Goal: Transaction & Acquisition: Purchase product/service

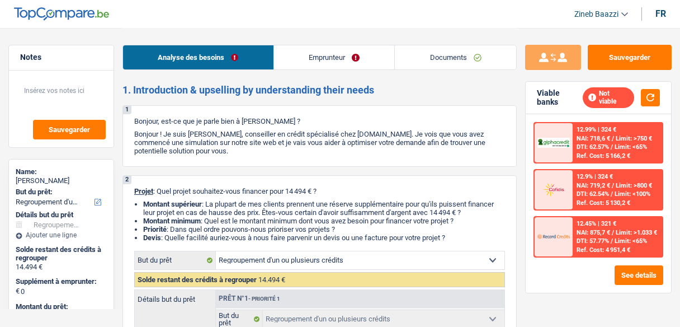
select select "refinancing"
select select "60"
select select "refinancing"
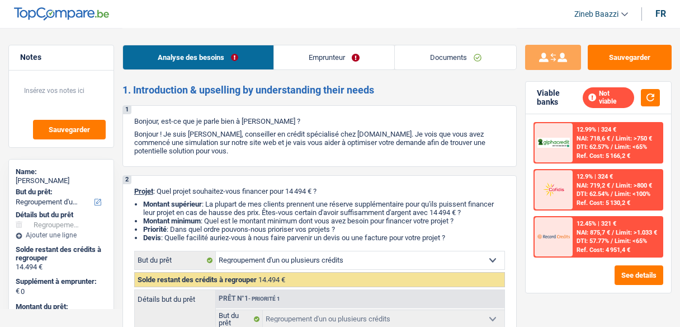
select select "60"
select select "worker"
select select "netSalary"
select select "ownerWithMortgage"
select select "mortgage"
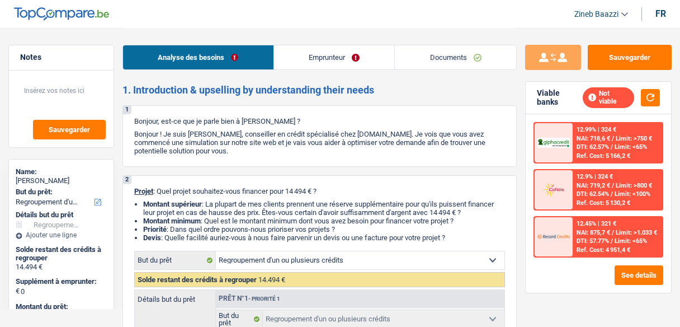
select select "300"
select select "renovationLoan"
select select "84"
select select "personalLoan"
select select "smallWorks"
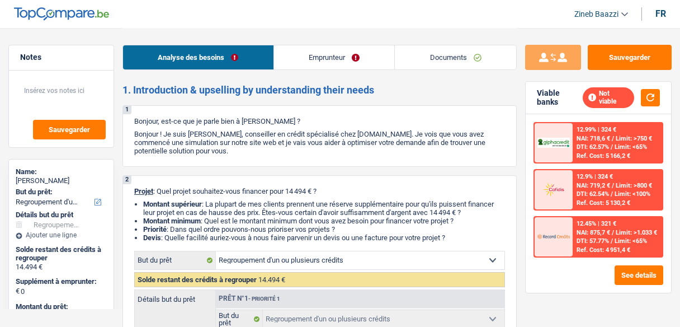
select select "48"
select select "refinancing"
select select "60"
click at [319, 54] on link "Emprunteur" at bounding box center [334, 57] width 121 height 24
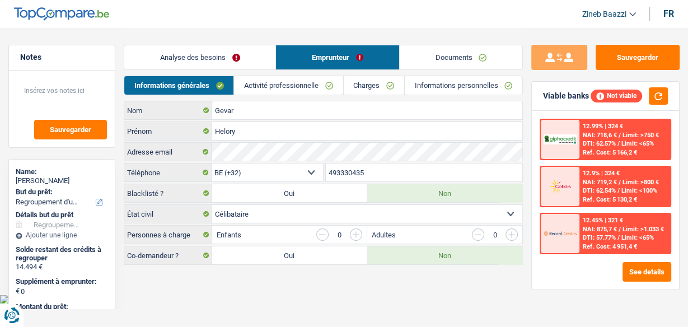
click at [215, 61] on link "Analyse des besoins" at bounding box center [199, 57] width 151 height 24
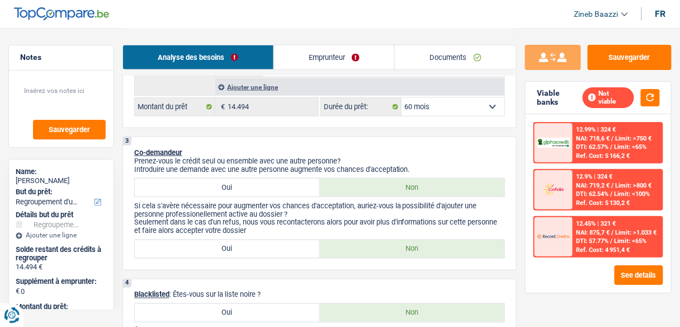
scroll to position [313, 0]
click at [257, 183] on label "Oui" at bounding box center [227, 187] width 185 height 18
click at [257, 183] on input "Oui" at bounding box center [227, 187] width 185 height 18
radio input "true"
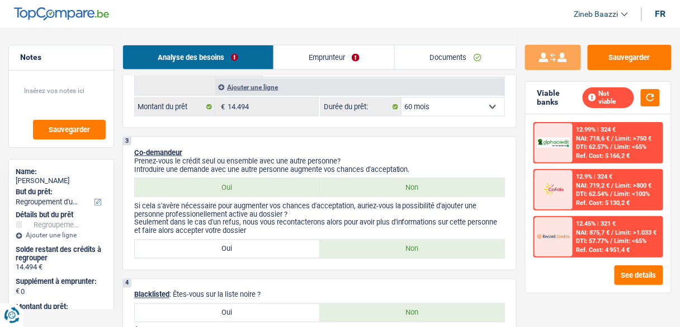
select select "32"
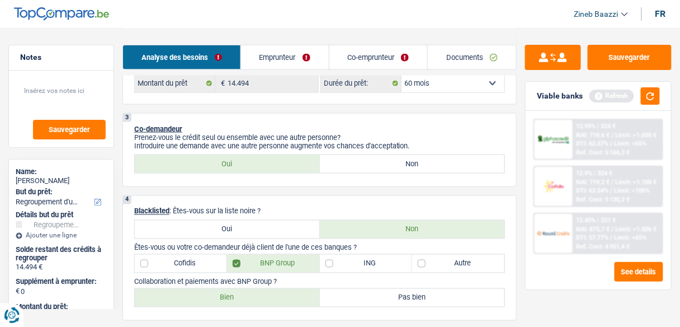
scroll to position [358, 0]
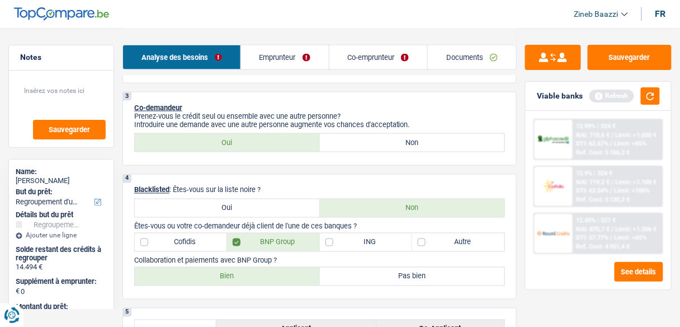
click at [362, 59] on link "Co-emprunteur" at bounding box center [379, 57] width 98 height 24
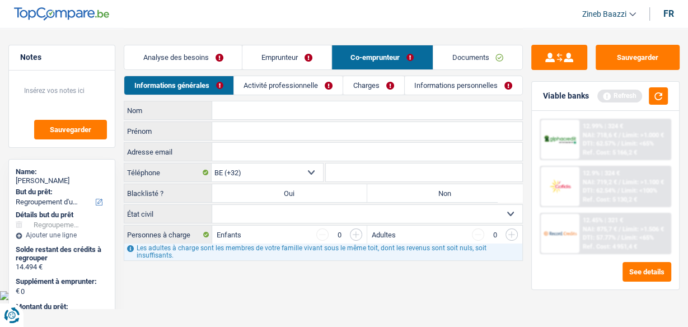
click at [284, 87] on link "Activité professionnelle" at bounding box center [288, 85] width 109 height 18
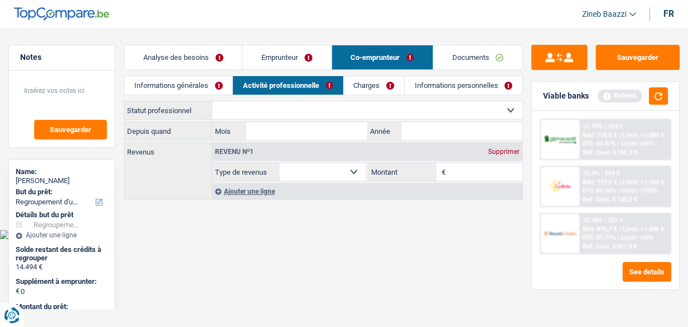
click at [251, 113] on select "Ouvrier Employé privé Employé public Invalide Indépendant Pensionné Chômeur Mut…" at bounding box center [367, 110] width 310 height 18
select select "mutuality"
click at [212, 101] on select "Ouvrier Employé privé Employé public Invalide Indépendant Pensionné Chômeur Mut…" at bounding box center [367, 110] width 310 height 18
select select "mutualityIndemnity"
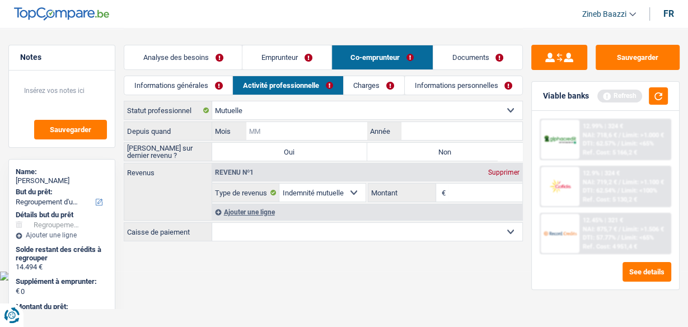
click at [259, 131] on input "Mois" at bounding box center [306, 131] width 121 height 18
click at [655, 91] on button "button" at bounding box center [657, 95] width 19 height 17
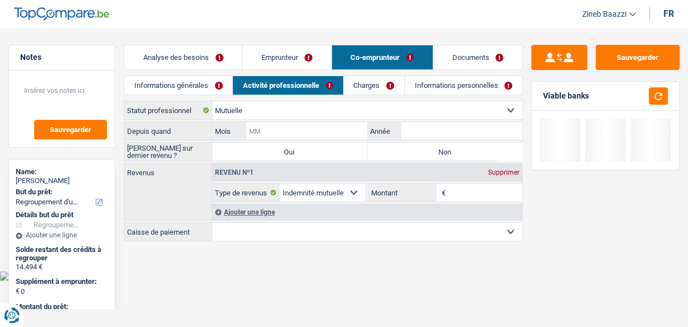
click at [348, 134] on input "Mois" at bounding box center [306, 131] width 121 height 18
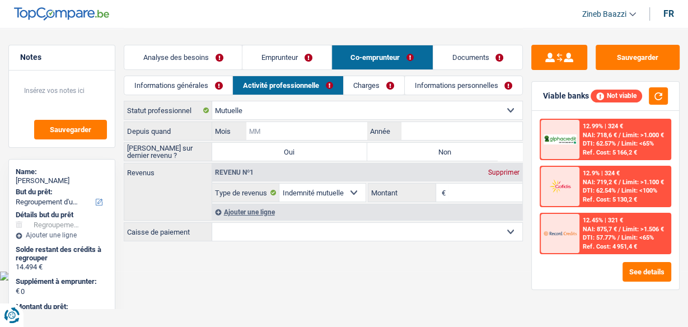
type input "0"
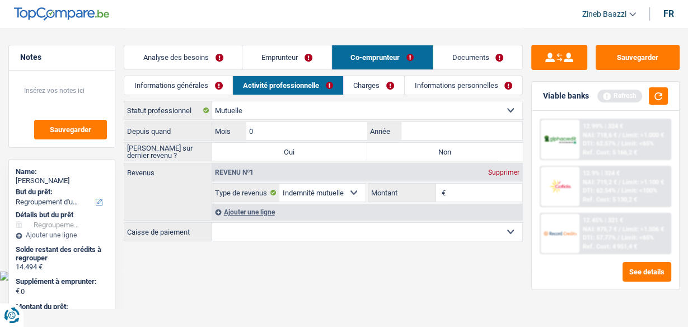
type input "07"
type input "2025"
click at [362, 154] on label "Oui" at bounding box center [289, 152] width 155 height 18
click at [362, 154] on input "Oui" at bounding box center [289, 152] width 155 height 18
radio input "true"
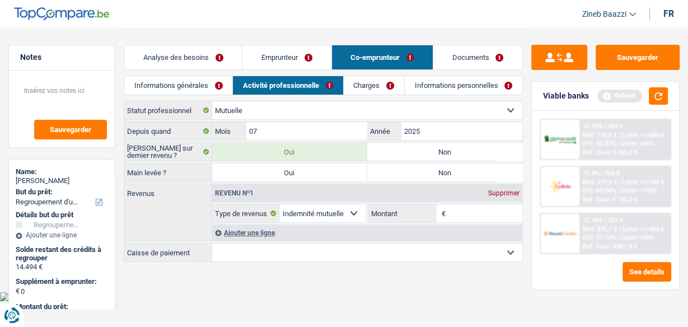
click at [392, 150] on label "Non" at bounding box center [444, 152] width 155 height 18
click at [392, 150] on input "Non" at bounding box center [444, 152] width 155 height 18
radio input "true"
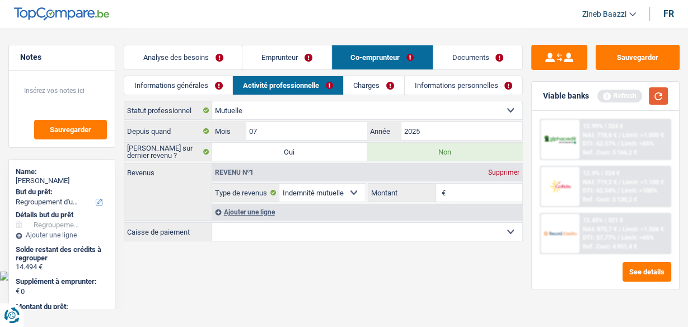
click at [658, 90] on button "button" at bounding box center [657, 95] width 19 height 17
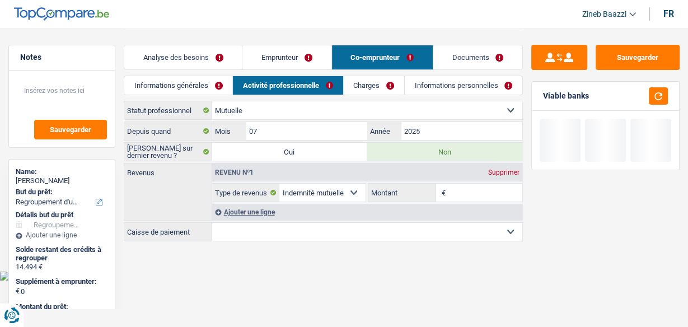
click at [460, 188] on input "Montant" at bounding box center [485, 193] width 74 height 18
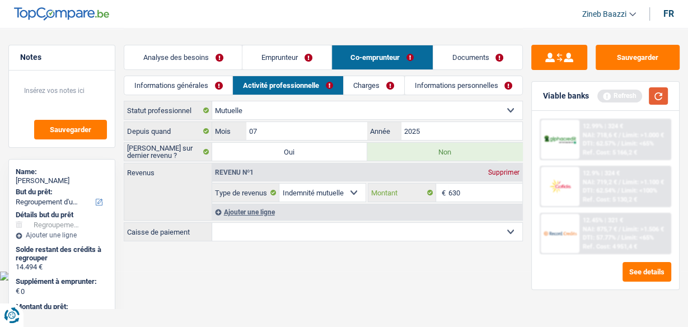
type input "630"
click at [655, 101] on button "button" at bounding box center [657, 95] width 19 height 17
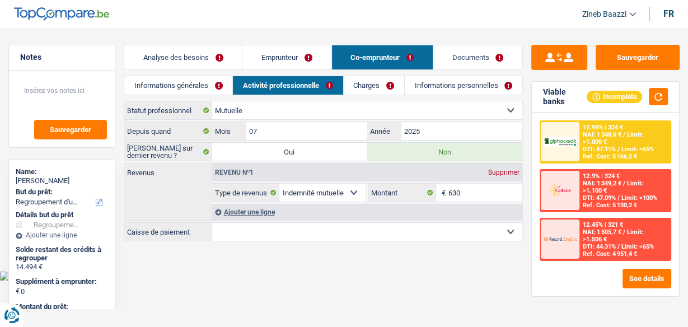
click at [323, 227] on select "Mutualité Chrétienne Mutualité Socialiste (Solidaris) SPF Sécurité Sociale Unio…" at bounding box center [367, 232] width 310 height 18
click at [291, 238] on div "Ouvrier Employé privé Employé public Invalide Indépendant Pensionné Chômeur Mut…" at bounding box center [323, 172] width 399 height 142
click at [290, 236] on select "Mutualité Chrétienne Mutualité Socialiste (Solidaris) SPF Sécurité Sociale Unio…" at bounding box center [367, 232] width 310 height 18
click at [285, 236] on select "Mutualité Chrétienne Mutualité Socialiste (Solidaris) SPF Sécurité Sociale Unio…" at bounding box center [367, 232] width 310 height 18
click at [243, 236] on select "Mutualité Chrétienne Mutualité Socialiste (Solidaris) SPF Sécurité Sociale Unio…" at bounding box center [367, 232] width 310 height 18
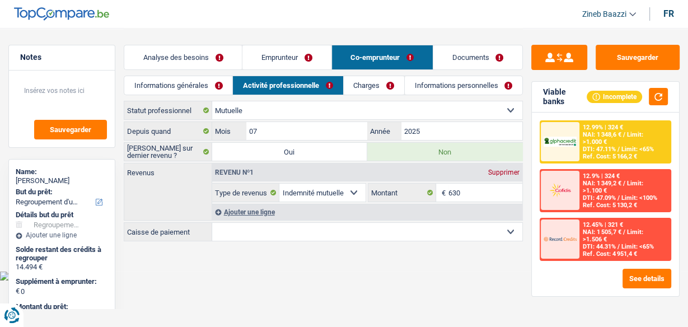
click at [234, 237] on select "Mutualité Chrétienne Mutualité Socialiste (Solidaris) SPF Sécurité Sociale Unio…" at bounding box center [367, 232] width 310 height 18
select select "mutualityPlus"
click at [212, 223] on select "Mutualité Chrétienne Mutualité Socialiste (Solidaris) SPF Sécurité Sociale Unio…" at bounding box center [367, 232] width 310 height 18
select select "BE"
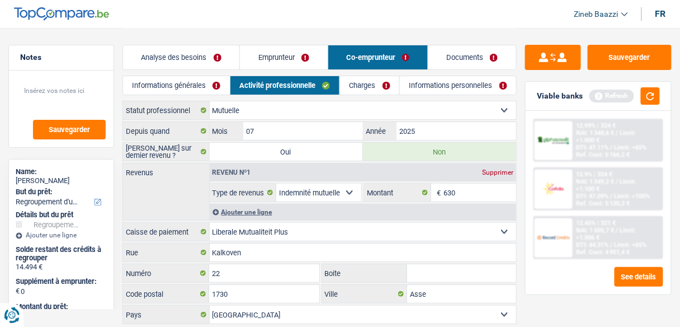
click at [195, 204] on div "Revenus Revenu nº1 Supprimer Allocation d'handicap Allocations chômage Allocati…" at bounding box center [320, 192] width 394 height 58
click at [655, 87] on button "button" at bounding box center [650, 95] width 19 height 17
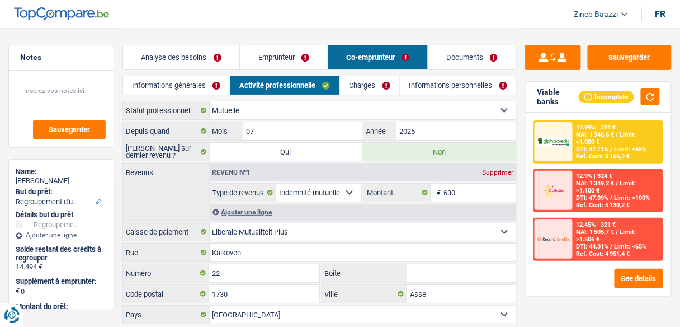
click at [173, 193] on div "Revenus Revenu nº1 Supprimer Allocation d'handicap Allocations chômage Allocati…" at bounding box center [320, 192] width 394 height 58
click at [371, 84] on link "Charges" at bounding box center [369, 85] width 59 height 18
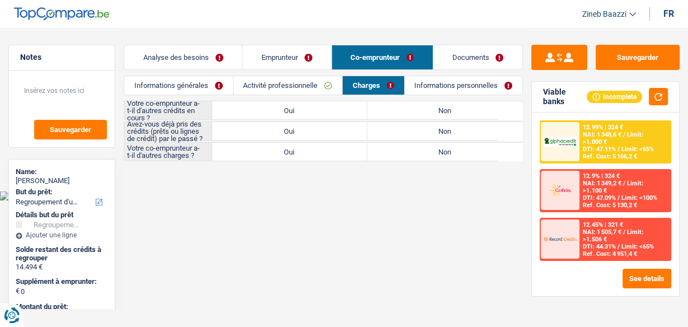
click at [392, 111] on label "Non" at bounding box center [444, 110] width 155 height 18
click at [392, 111] on input "Non" at bounding box center [444, 110] width 155 height 18
radio input "true"
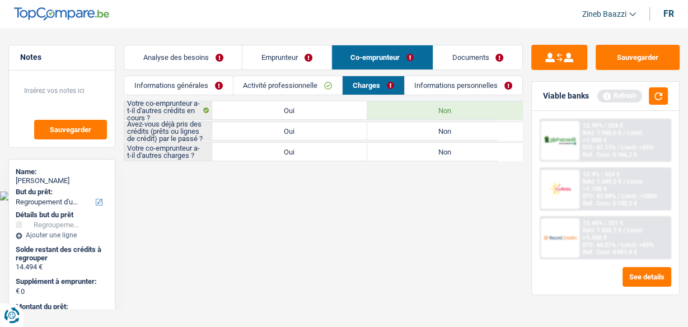
click at [669, 98] on div "Viable banks Refresh" at bounding box center [604, 96] width 147 height 29
click at [658, 96] on button "button" at bounding box center [657, 95] width 19 height 17
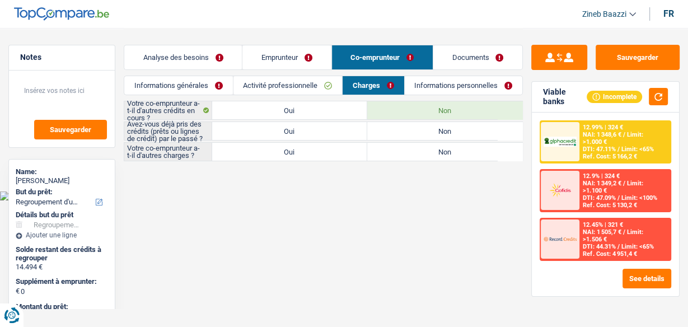
click at [315, 129] on label "Oui" at bounding box center [289, 131] width 155 height 18
click at [315, 129] on input "Oui" at bounding box center [289, 131] width 155 height 18
radio input "true"
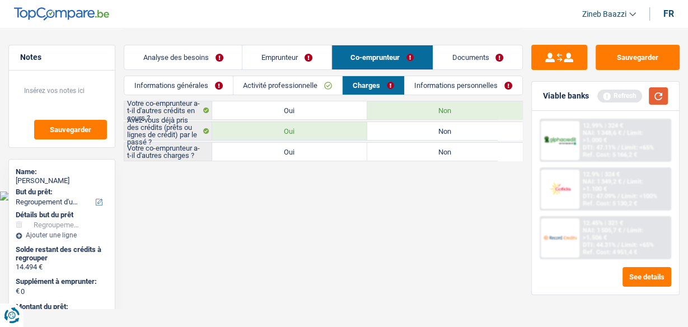
click at [653, 98] on button "button" at bounding box center [657, 95] width 19 height 17
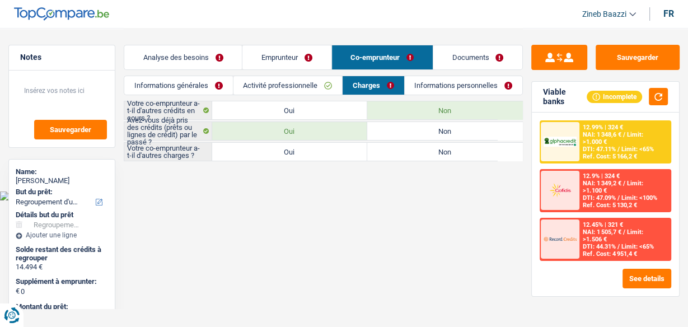
click at [398, 151] on label "Non" at bounding box center [444, 152] width 155 height 18
click at [398, 151] on input "Non" at bounding box center [444, 152] width 155 height 18
radio input "true"
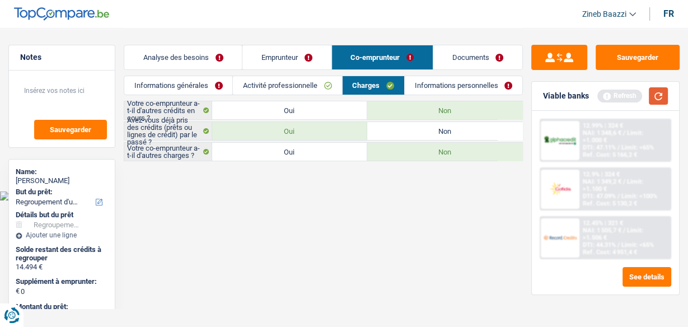
click at [661, 94] on button "button" at bounding box center [657, 95] width 19 height 17
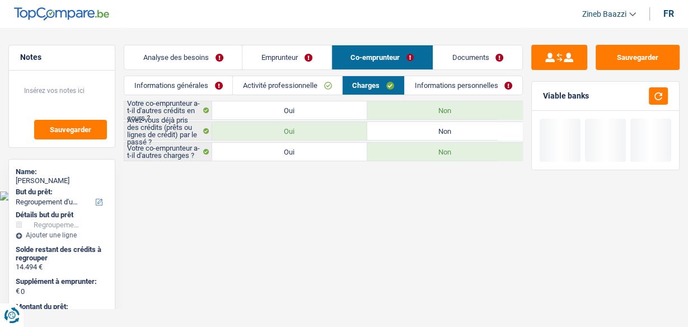
click at [289, 82] on link "Activité professionnelle" at bounding box center [287, 85] width 109 height 18
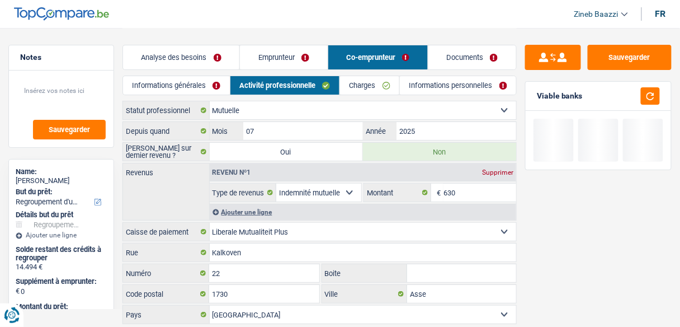
click at [214, 59] on link "Analyse des besoins" at bounding box center [181, 57] width 116 height 24
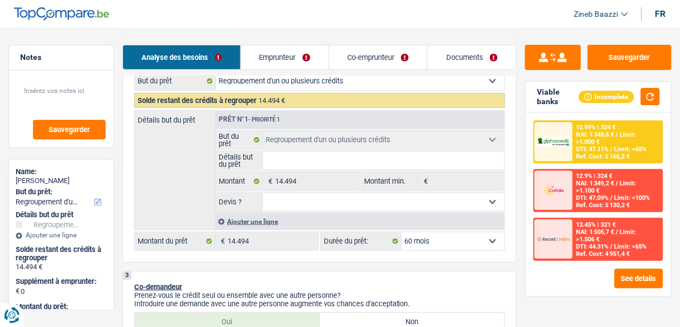
click at [289, 65] on link "Emprunteur" at bounding box center [285, 57] width 88 height 24
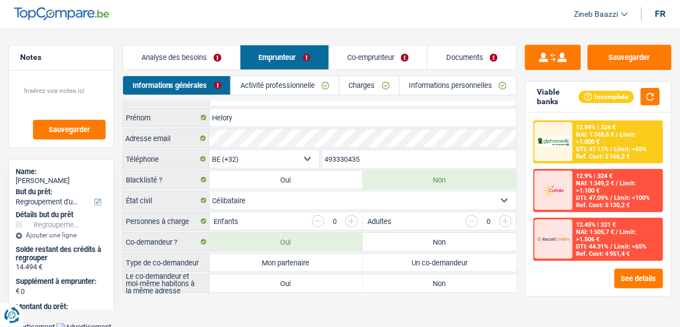
click at [389, 255] on label "Un co-demandeur" at bounding box center [439, 262] width 153 height 18
click at [389, 255] on input "Un co-demandeur" at bounding box center [439, 262] width 153 height 18
radio input "true"
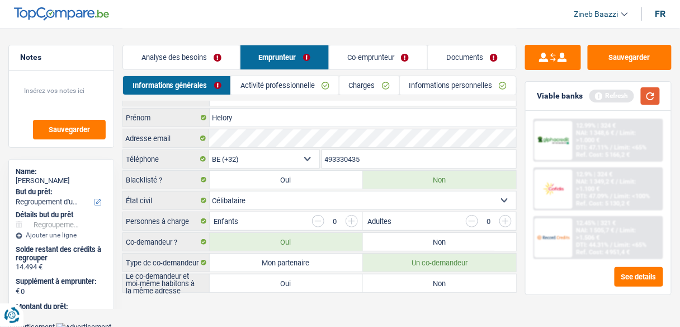
click at [653, 96] on button "button" at bounding box center [650, 95] width 19 height 17
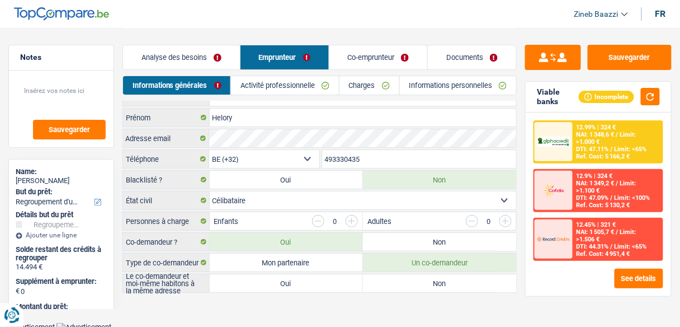
click at [394, 280] on label "Non" at bounding box center [439, 283] width 153 height 18
click at [394, 280] on input "Non" at bounding box center [439, 283] width 153 height 18
radio input "true"
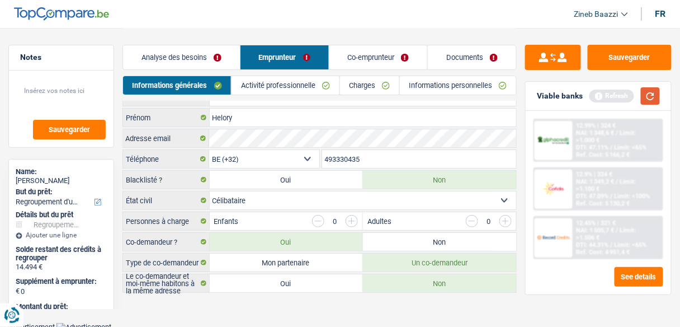
click at [651, 94] on button "button" at bounding box center [650, 95] width 19 height 17
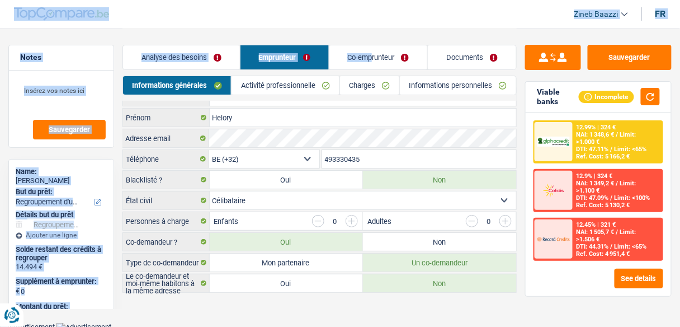
drag, startPoint x: 371, startPoint y: 31, endPoint x: 261, endPoint y: 26, distance: 110.9
click at [261, 26] on div "Zineb Baazzi Se déconnecter fr Notes Sauvegarder Name: Helory Gevar But du prêt…" at bounding box center [340, 155] width 680 height 336
click at [261, 26] on header "Zineb Baazzi Se déconnecter fr" at bounding box center [340, 14] width 680 height 29
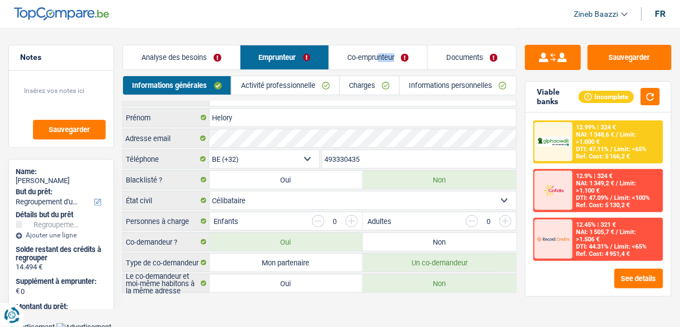
drag, startPoint x: 379, startPoint y: 33, endPoint x: 421, endPoint y: 60, distance: 49.3
click at [421, 60] on div "Analyse des besoins Emprunteur Co-emprunteur Documents" at bounding box center [320, 52] width 394 height 48
click at [421, 60] on link "Co-emprunteur" at bounding box center [379, 57] width 98 height 24
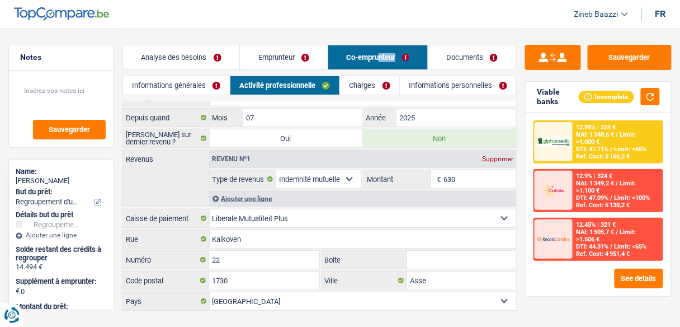
click at [265, 46] on link "Emprunteur" at bounding box center [283, 57] width 87 height 24
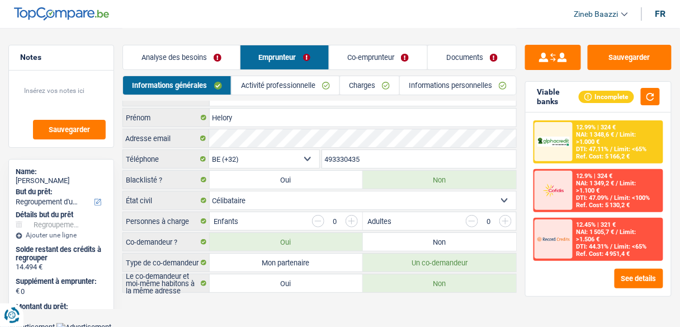
click at [358, 19] on header "Zineb Baazzi Se déconnecter fr" at bounding box center [340, 14] width 680 height 29
click at [204, 307] on main "Notes Sauvegarder Name: Helory Gevar But du prêt: Confort maison: meubles, text…" at bounding box center [340, 155] width 680 height 336
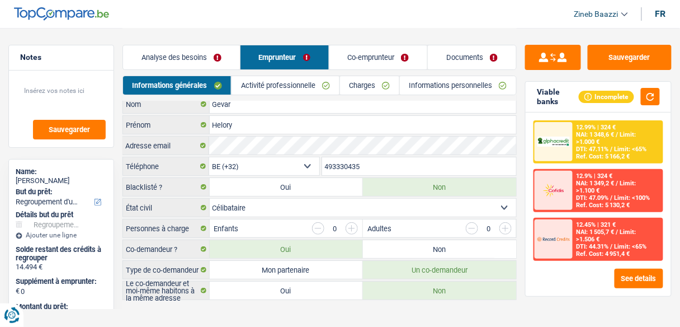
scroll to position [0, 0]
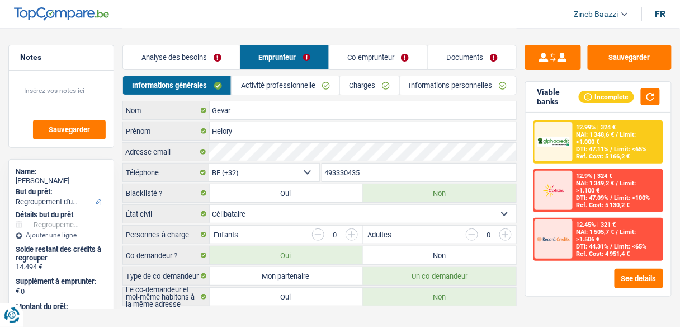
click at [284, 91] on link "Activité professionnelle" at bounding box center [285, 85] width 107 height 18
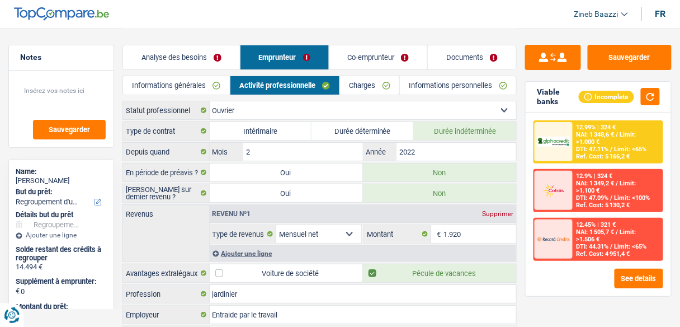
click at [364, 91] on link "Charges" at bounding box center [369, 85] width 59 height 18
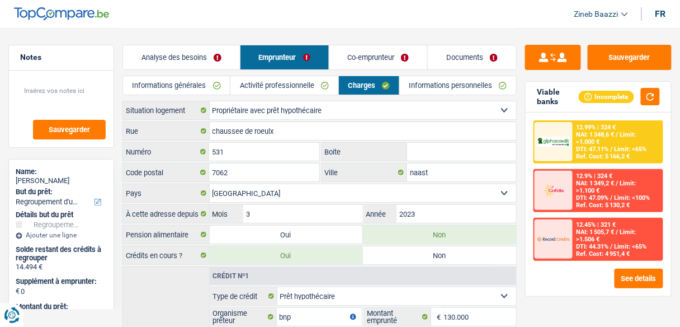
click at [217, 90] on link "Informations générales" at bounding box center [176, 85] width 107 height 18
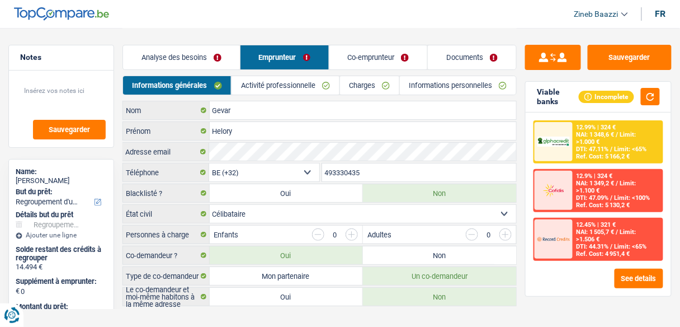
click at [180, 57] on link "Analyse des besoins" at bounding box center [181, 57] width 117 height 24
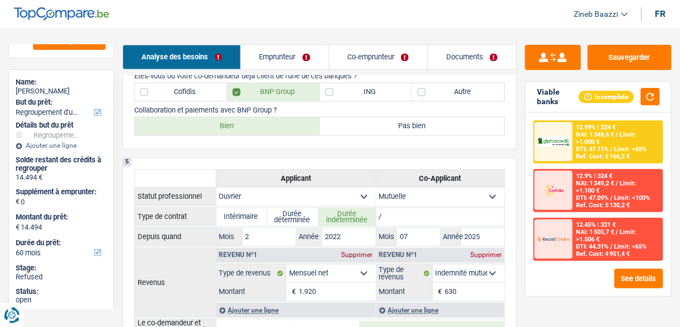
scroll to position [448, 0]
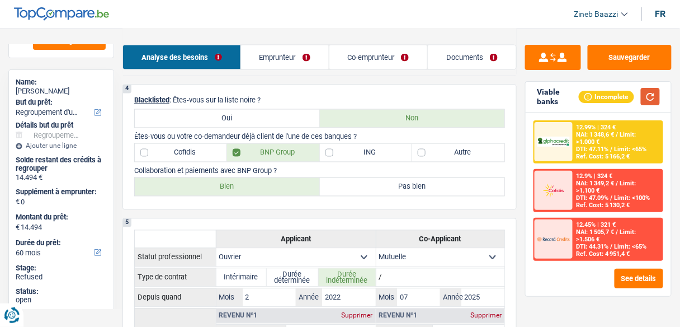
click at [651, 93] on button "button" at bounding box center [650, 96] width 19 height 17
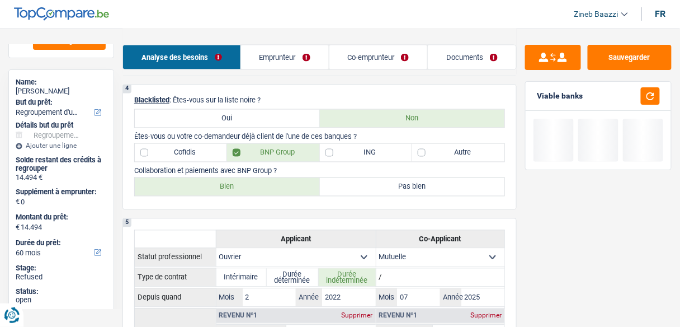
click at [319, 96] on p "Blacklisted : Êtes-vous sur la liste noire ?" at bounding box center [319, 100] width 371 height 8
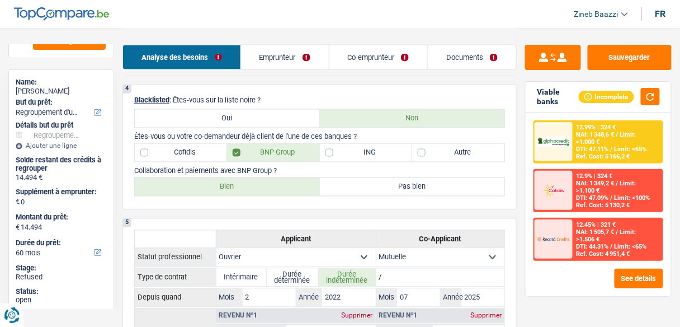
click at [430, 160] on div "4 Blacklisted : Êtes-vous sur la liste noire ? Oui Non Êtes-vous ou votre co-de…" at bounding box center [320, 146] width 394 height 125
click at [431, 153] on label "Autre" at bounding box center [458, 153] width 92 height 18
click at [431, 153] on input "Autre" at bounding box center [458, 153] width 92 height 18
checkbox input "true"
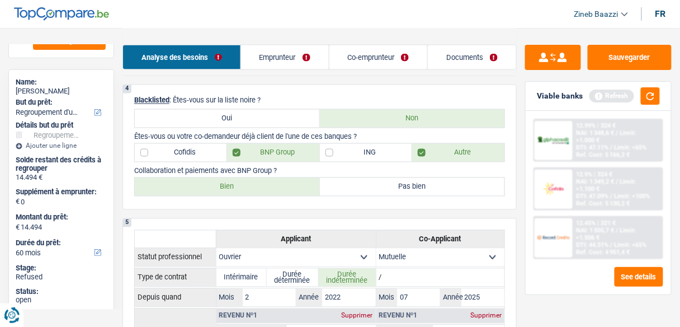
click at [657, 105] on div "Viable banks Refresh" at bounding box center [598, 96] width 145 height 29
click at [650, 99] on button "button" at bounding box center [650, 95] width 19 height 17
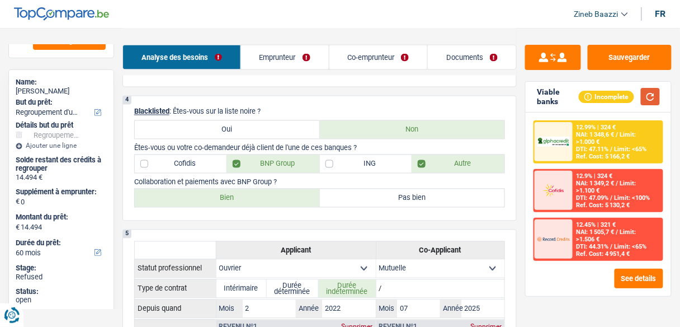
scroll to position [358, 0]
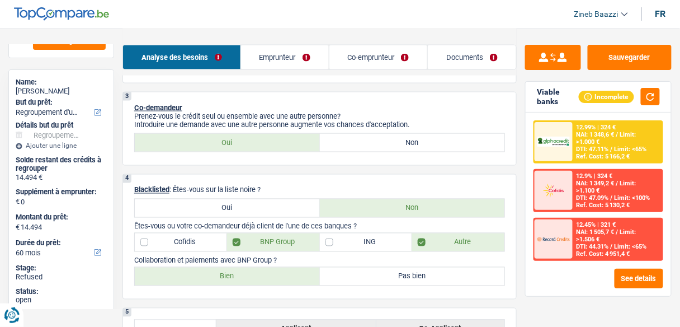
click at [362, 187] on p "Blacklisted : Êtes-vous sur la liste noire ?" at bounding box center [319, 190] width 371 height 8
click at [646, 95] on button "button" at bounding box center [650, 96] width 19 height 17
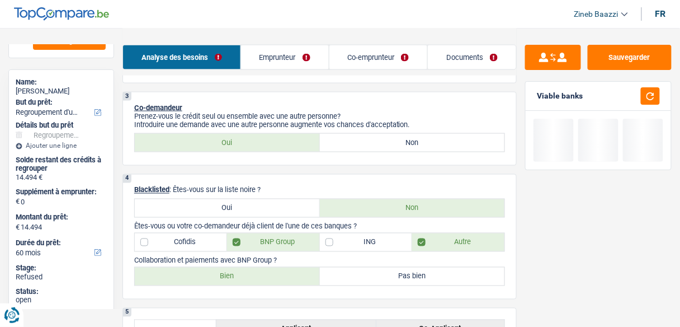
click at [495, 104] on p "Co-demandeur" at bounding box center [319, 108] width 371 height 8
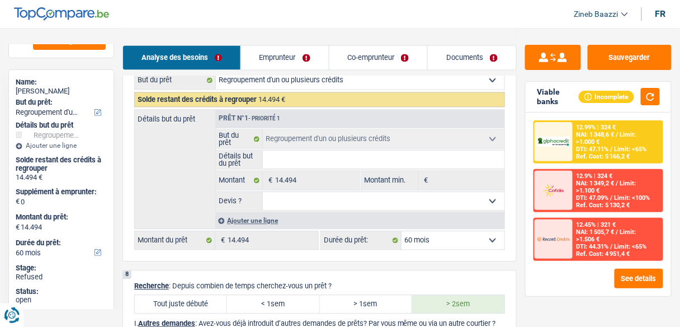
click at [303, 51] on link "Emprunteur" at bounding box center [285, 57] width 88 height 24
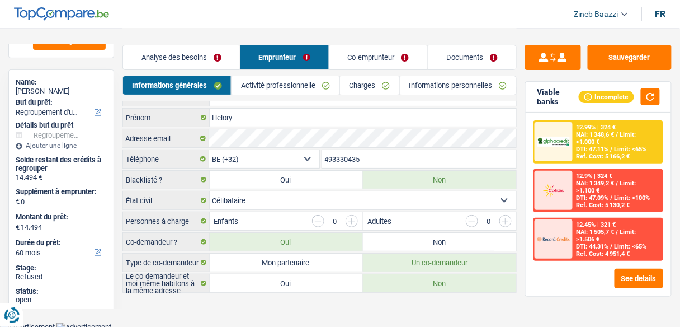
scroll to position [0, 0]
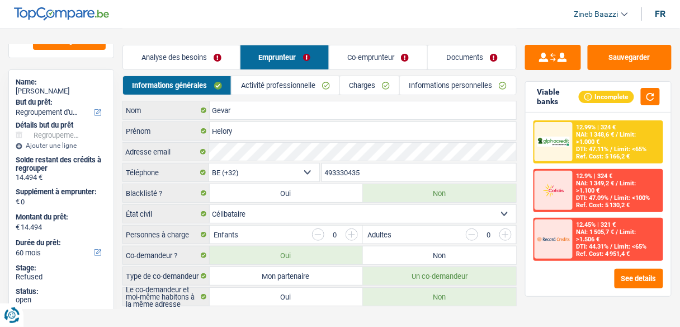
click at [298, 87] on link "Activité professionnelle" at bounding box center [285, 85] width 107 height 18
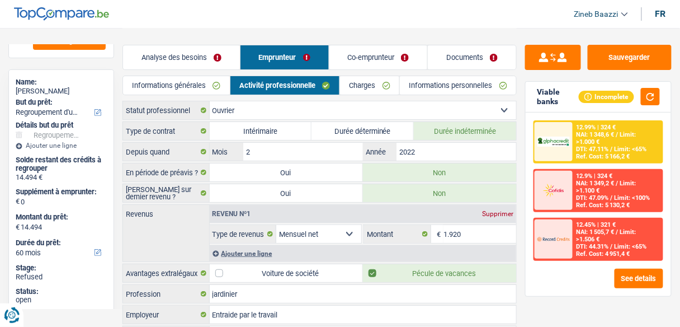
click at [369, 90] on link "Charges" at bounding box center [369, 85] width 59 height 18
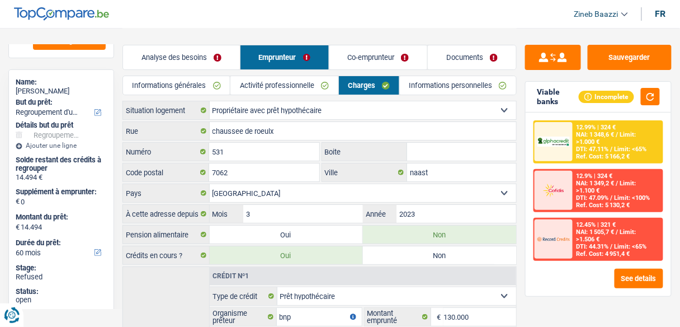
click at [427, 90] on link "Informations personnelles" at bounding box center [458, 85] width 116 height 18
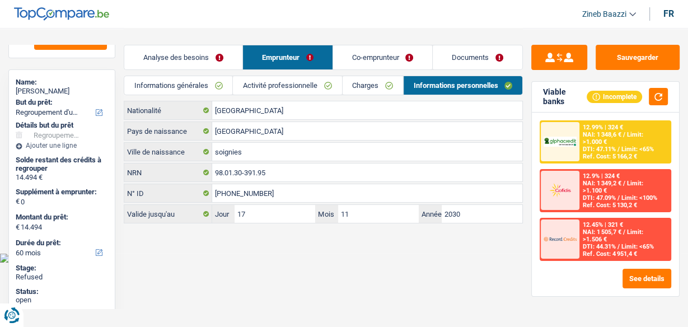
click at [457, 60] on link "Documents" at bounding box center [477, 57] width 90 height 24
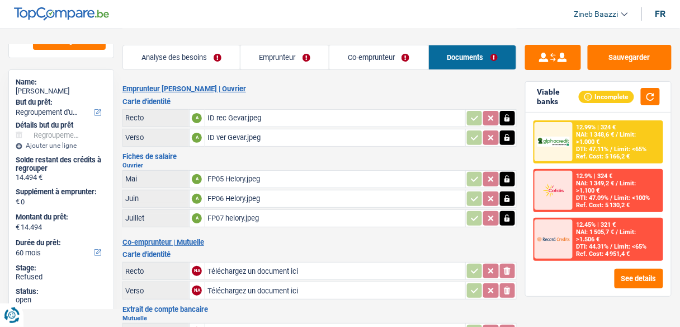
click at [283, 60] on link "Emprunteur" at bounding box center [285, 57] width 88 height 24
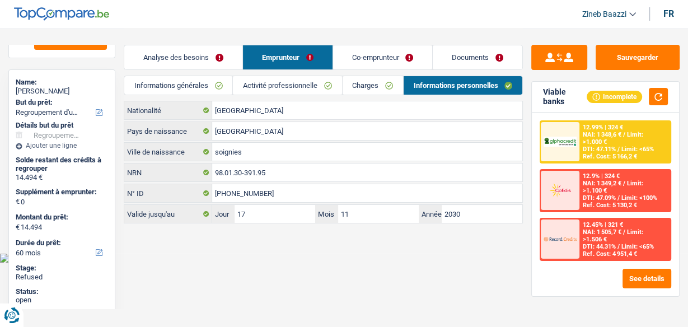
drag, startPoint x: 182, startPoint y: 57, endPoint x: 197, endPoint y: 65, distance: 17.6
click at [183, 57] on link "Analyse des besoins" at bounding box center [183, 57] width 118 height 24
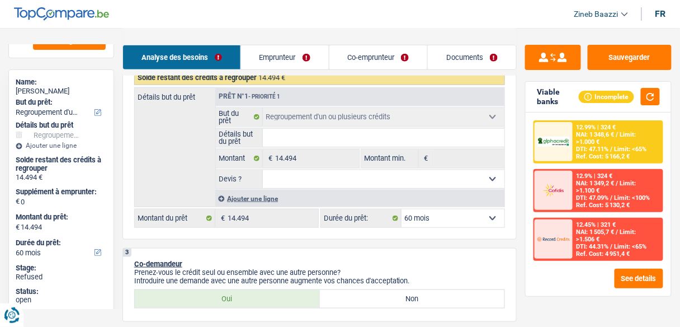
scroll to position [224, 0]
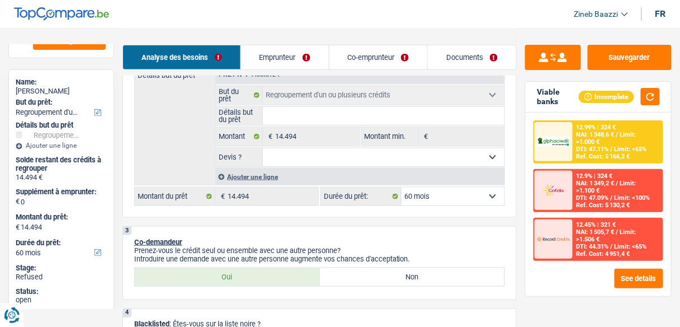
click at [257, 176] on div "Ajouter une ligne" at bounding box center [359, 176] width 289 height 16
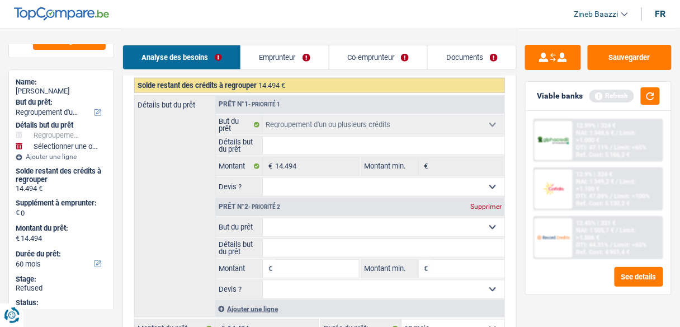
scroll to position [179, 0]
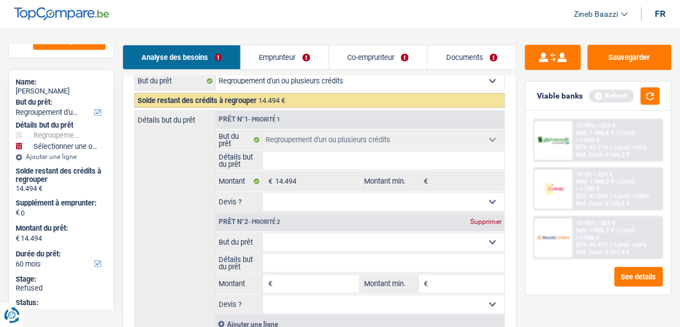
click at [298, 49] on link "Emprunteur" at bounding box center [285, 57] width 88 height 24
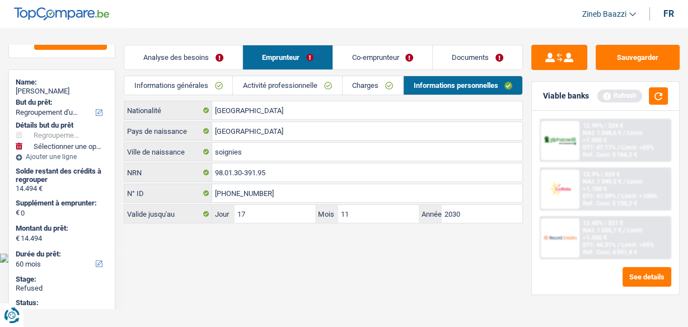
click at [361, 97] on div "Informations générales Activité professionnelle Charges Informations personnell…" at bounding box center [323, 88] width 399 height 25
click at [364, 83] on link "Charges" at bounding box center [372, 85] width 60 height 18
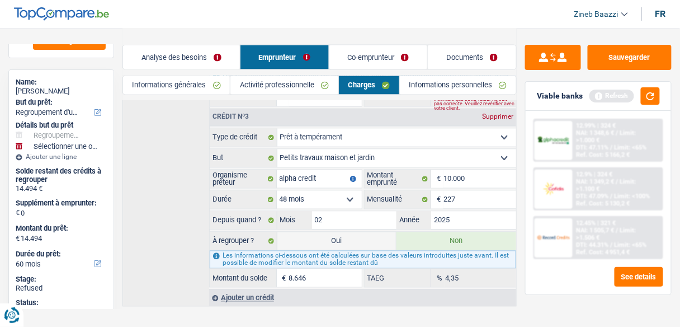
scroll to position [464, 0]
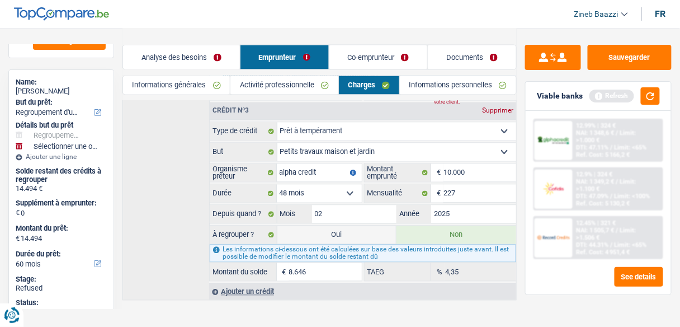
click at [361, 226] on label "Oui" at bounding box center [337, 235] width 120 height 18
click at [361, 226] on input "Oui" at bounding box center [337, 235] width 120 height 18
radio input "true"
type input "23.140"
radio input "false"
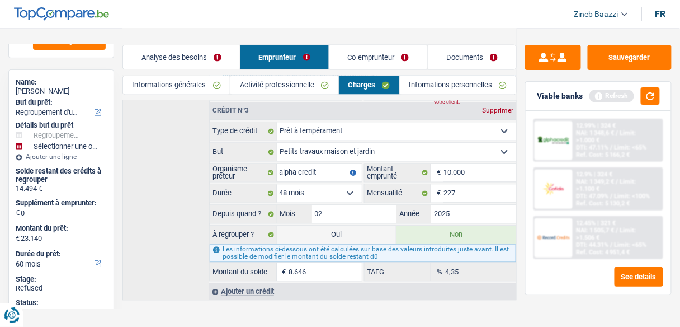
select select "120"
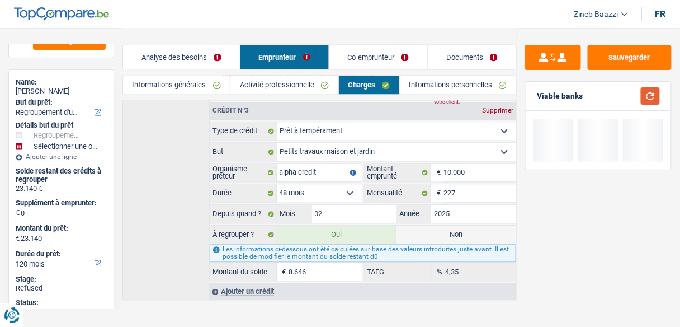
click at [651, 99] on button "button" at bounding box center [650, 95] width 19 height 17
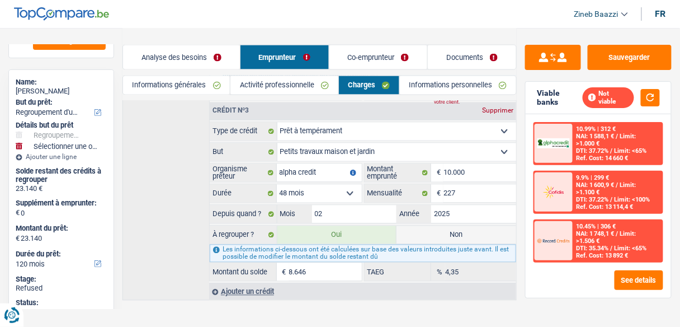
click at [415, 226] on label "Non" at bounding box center [457, 235] width 120 height 18
click at [415, 226] on input "Non" at bounding box center [457, 235] width 120 height 18
radio input "true"
type input "14.494"
select select "60"
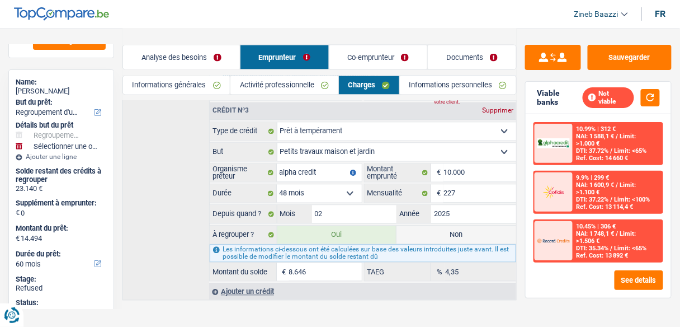
radio input "false"
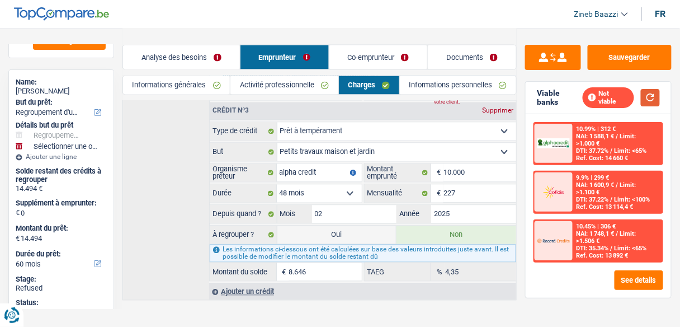
click at [656, 92] on button "button" at bounding box center [650, 97] width 19 height 17
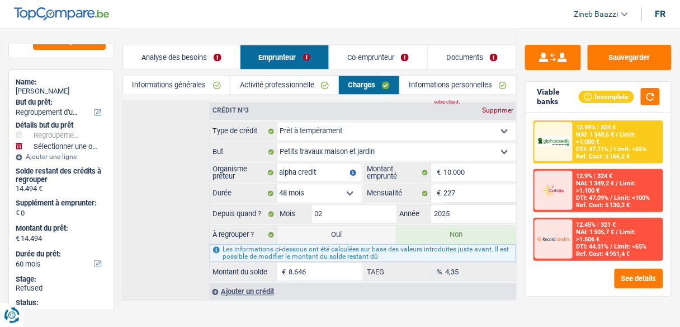
click at [181, 56] on link "Analyse des besoins" at bounding box center [181, 57] width 117 height 24
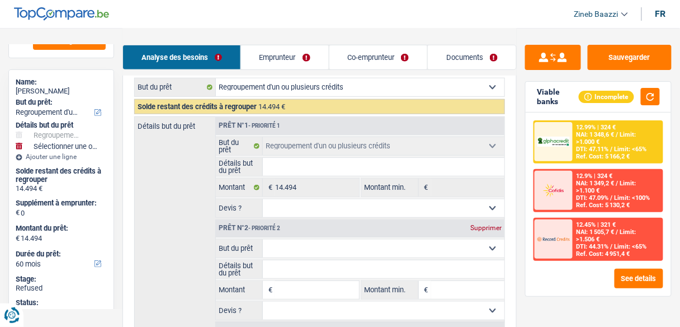
scroll to position [134, 0]
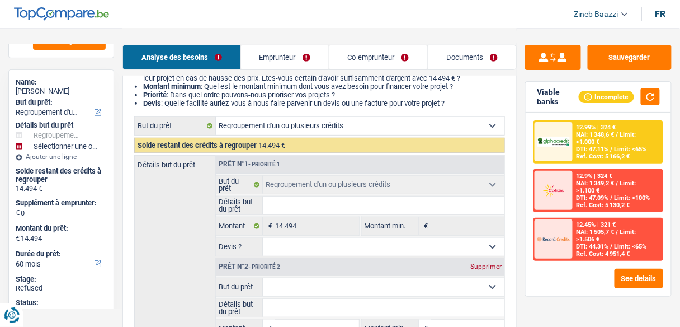
click at [284, 205] on input "Détails but du prêt" at bounding box center [384, 205] width 242 height 18
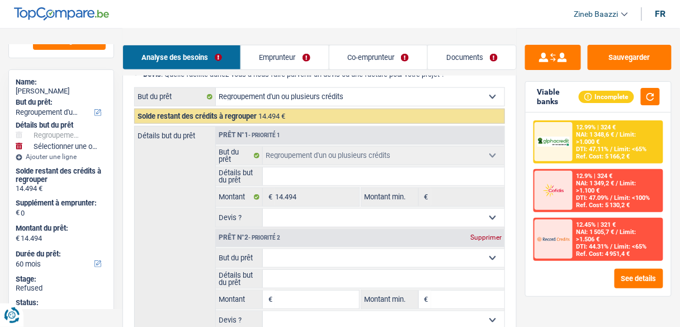
scroll to position [179, 0]
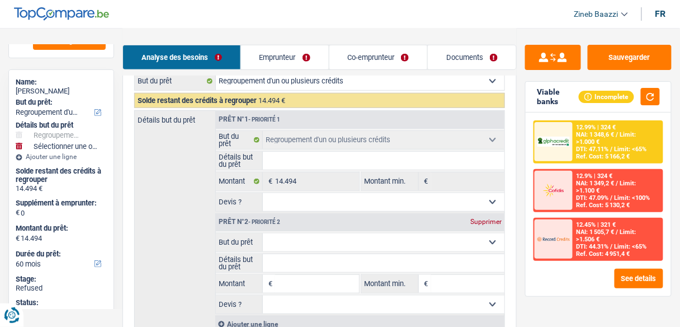
click at [314, 239] on select "Confort maison: meubles, textile, peinture, électroménager, outillage non-profe…" at bounding box center [384, 242] width 242 height 18
select select "other"
click at [263, 233] on select "Confort maison: meubles, textile, peinture, électroménager, outillage non-profe…" at bounding box center [384, 242] width 242 height 18
select select "other"
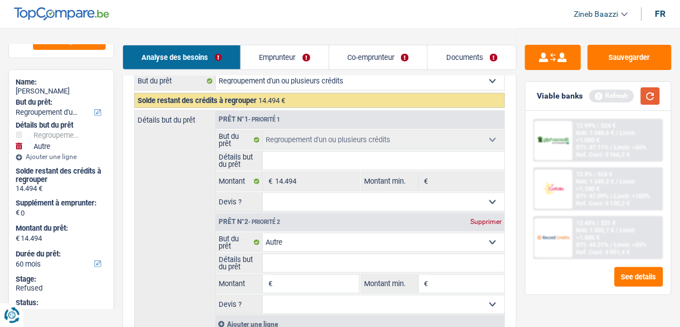
click at [651, 98] on button "button" at bounding box center [650, 95] width 19 height 17
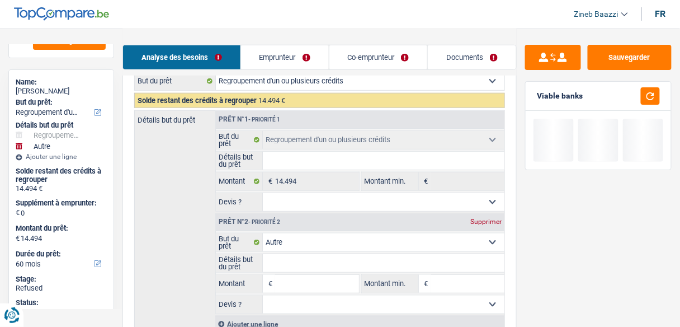
click at [324, 265] on input "Détails but du prêt" at bounding box center [384, 263] width 242 height 18
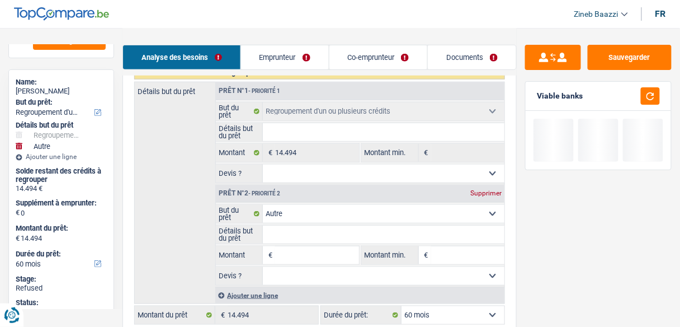
scroll to position [224, 0]
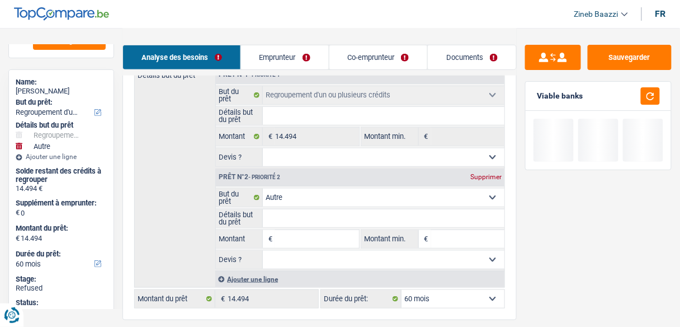
click at [315, 239] on input "Montant" at bounding box center [316, 239] width 83 height 18
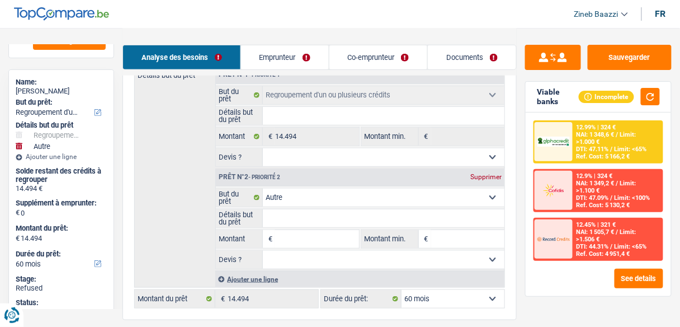
type input "3"
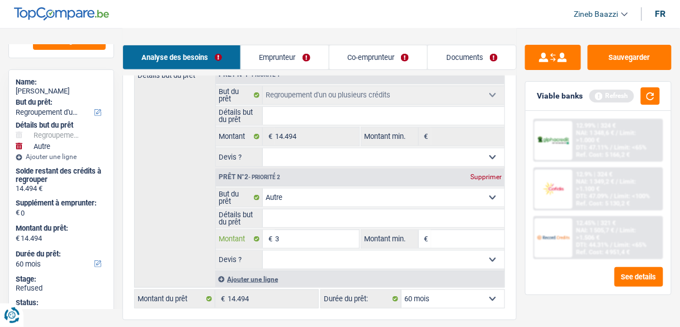
type input "30"
type input "300"
type input "3.000"
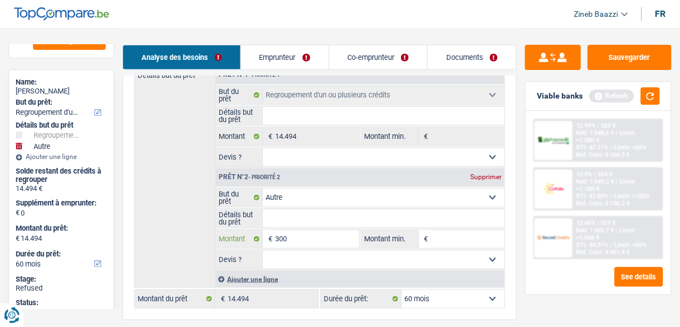
type input "3.000"
type input "30.000"
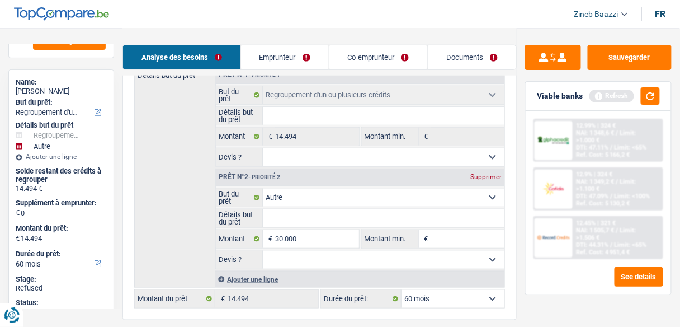
type input "44.494"
click at [456, 230] on input "Montant min." at bounding box center [467, 239] width 73 height 18
select select "144"
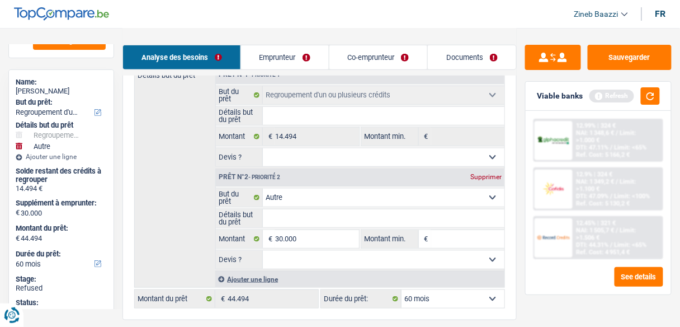
select select "144"
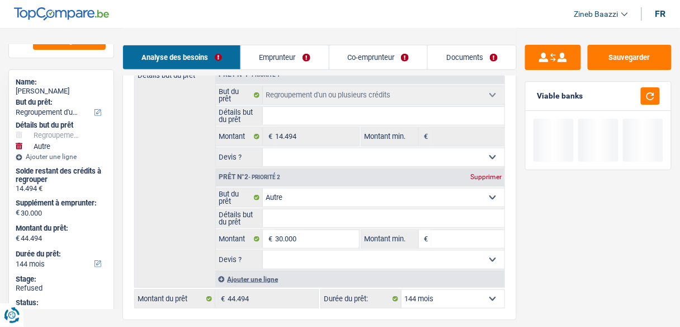
type input "3"
type input "30"
type input "300"
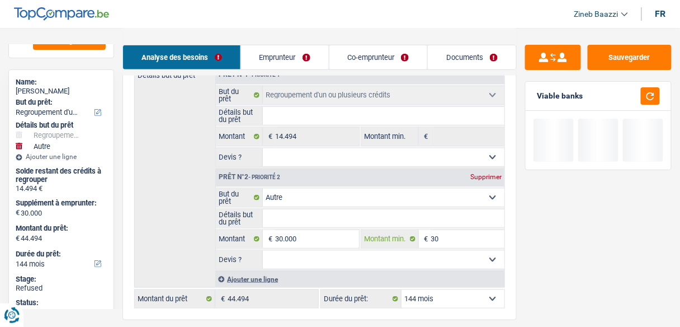
type input "300"
type input "3.000"
type input "30.000"
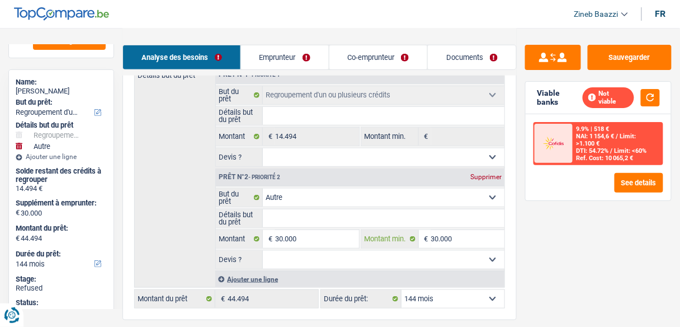
click at [446, 234] on input "30.000" at bounding box center [467, 239] width 73 height 18
type input "30.000"
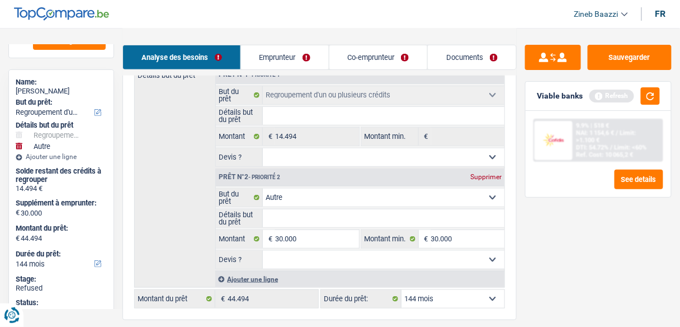
click at [496, 173] on div "Supprimer" at bounding box center [486, 176] width 37 height 7
type input "0"
type input "14.494"
select select "60"
type input "14.494"
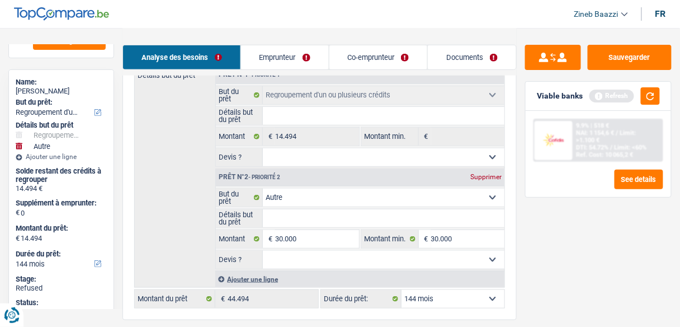
select select "60"
type input "14.494"
select select "60"
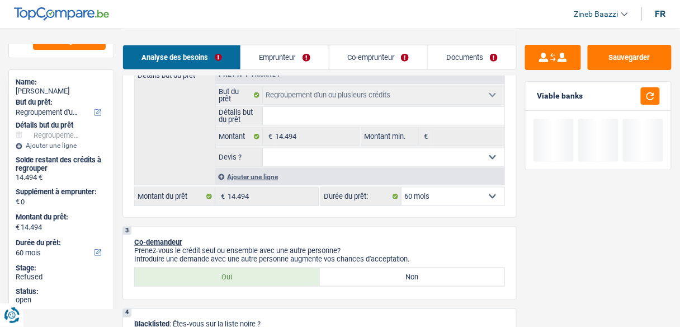
click at [661, 93] on div "Viable banks" at bounding box center [598, 96] width 145 height 29
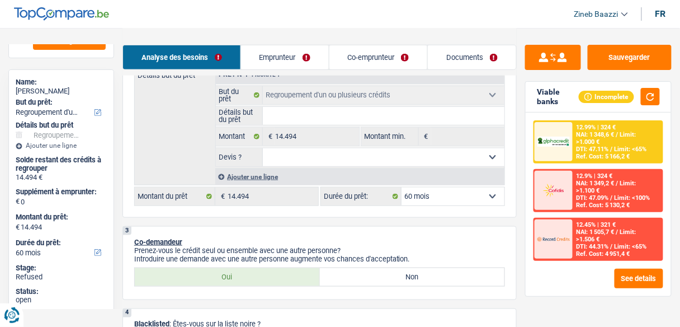
click at [328, 160] on select "Oui Non Non répondu Sélectionner une option" at bounding box center [384, 157] width 242 height 18
click at [178, 149] on div "Détails but du prêt Prêt n°1 - Priorité 1 Confort maison: meubles, textile, pei…" at bounding box center [319, 125] width 371 height 120
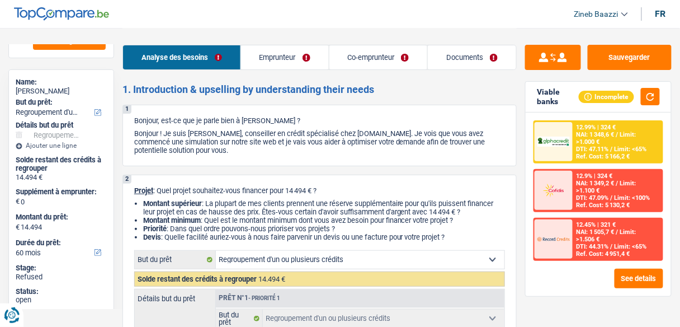
scroll to position [0, 0]
click at [486, 60] on link "Documents" at bounding box center [472, 57] width 88 height 24
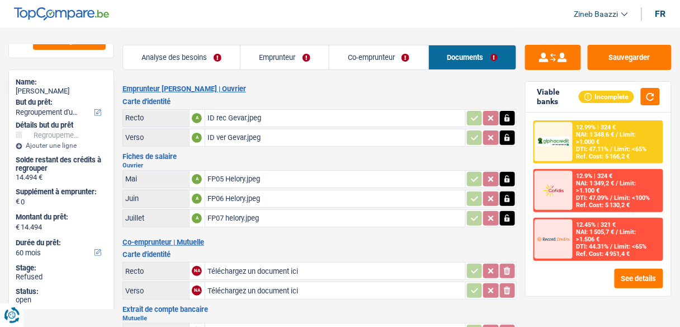
click at [393, 63] on link "Co-emprunteur" at bounding box center [379, 57] width 99 height 24
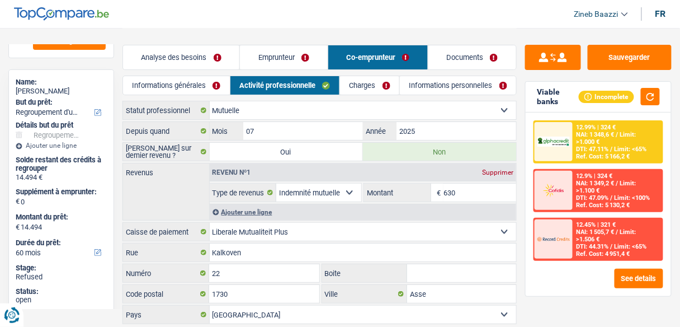
click at [296, 63] on link "Emprunteur" at bounding box center [283, 57] width 87 height 24
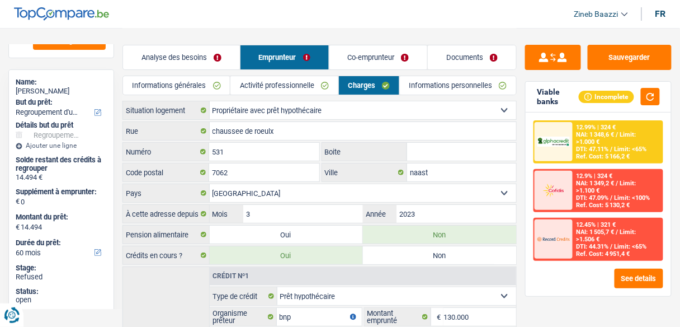
click at [166, 55] on link "Analyse des besoins" at bounding box center [181, 57] width 117 height 24
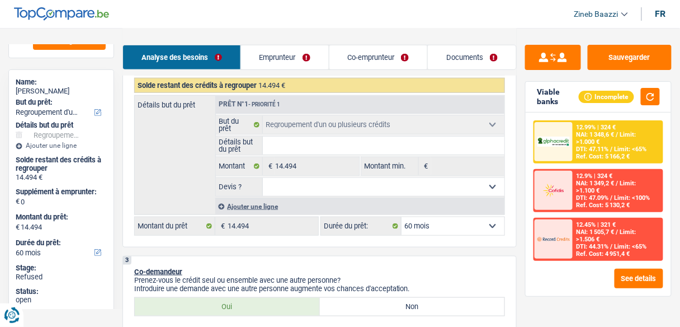
scroll to position [179, 0]
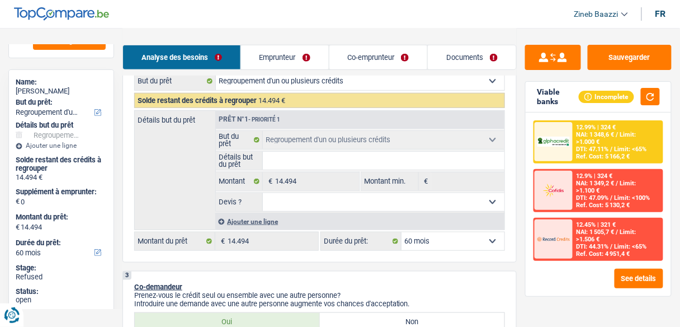
click at [445, 57] on link "Documents" at bounding box center [472, 57] width 88 height 24
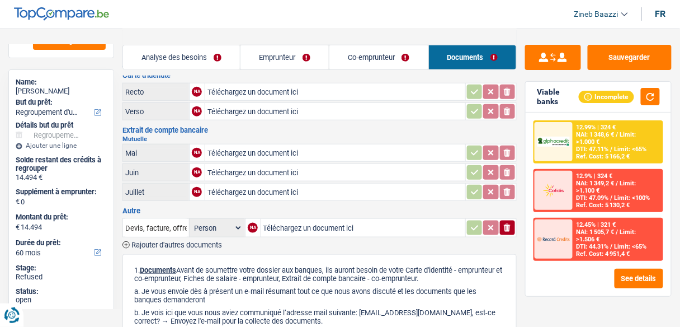
click at [381, 59] on link "Co-emprunteur" at bounding box center [379, 57] width 99 height 24
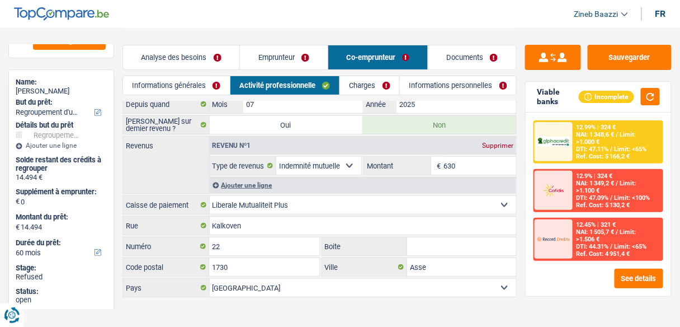
scroll to position [0, 0]
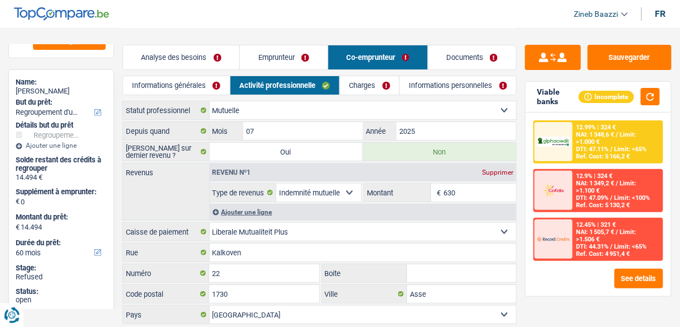
click at [298, 63] on link "Emprunteur" at bounding box center [283, 57] width 87 height 24
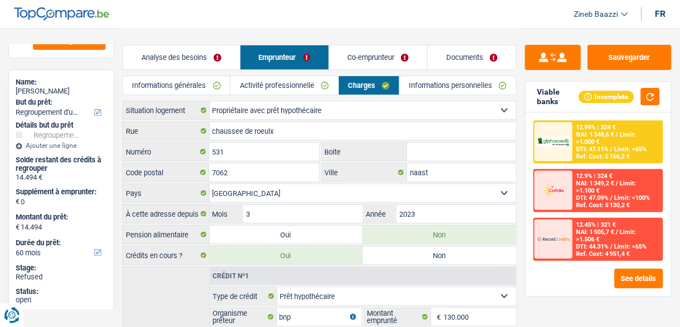
click at [204, 65] on link "Analyse des besoins" at bounding box center [181, 57] width 117 height 24
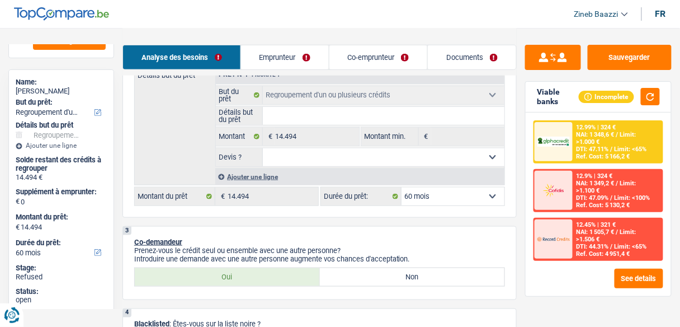
scroll to position [179, 0]
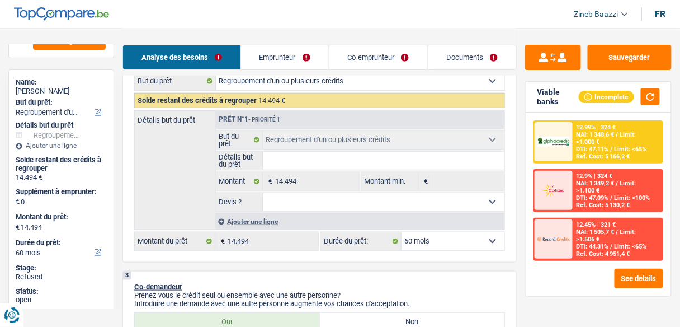
click at [316, 162] on input "Détails but du prêt" at bounding box center [384, 161] width 242 height 18
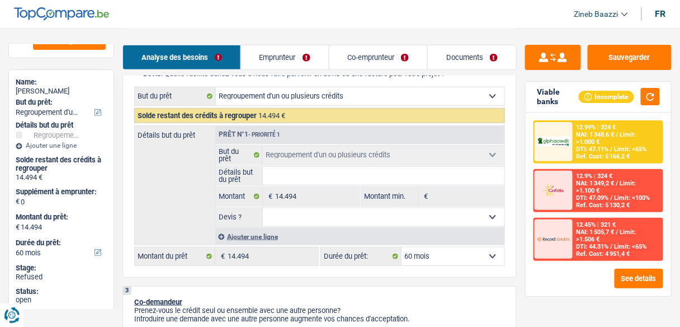
scroll to position [90, 0]
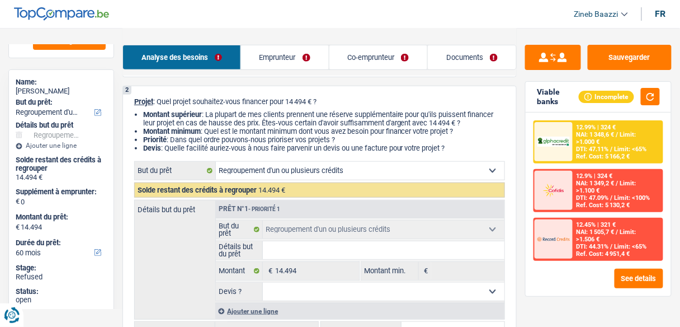
click at [363, 65] on link "Co-emprunteur" at bounding box center [379, 57] width 98 height 24
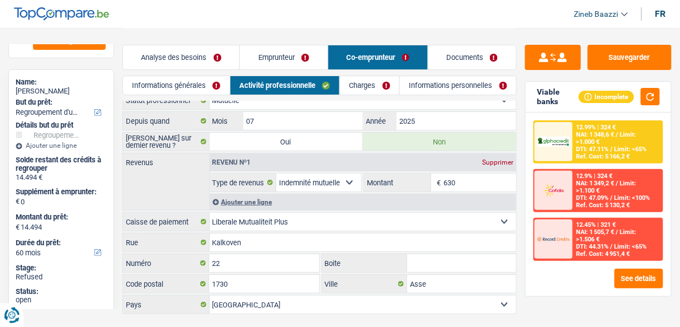
scroll to position [0, 0]
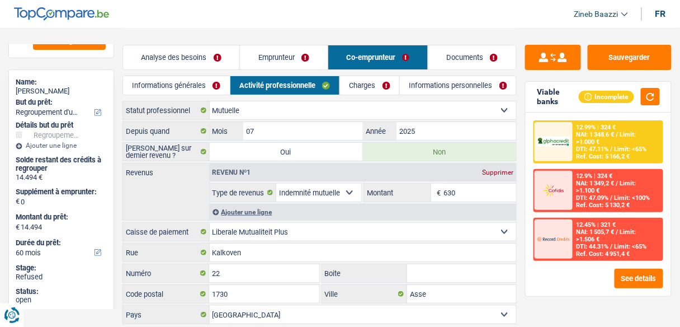
click at [441, 54] on link "Documents" at bounding box center [473, 57] width 88 height 24
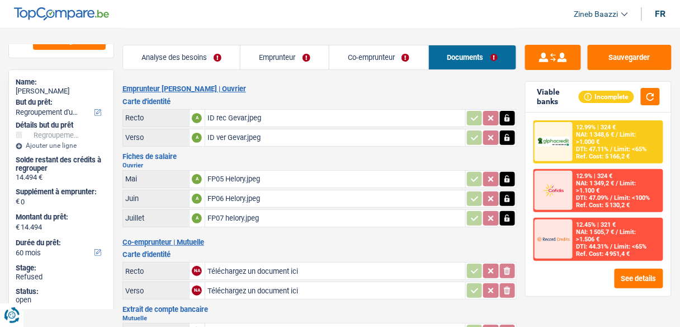
click at [391, 67] on link "Co-emprunteur" at bounding box center [379, 57] width 99 height 24
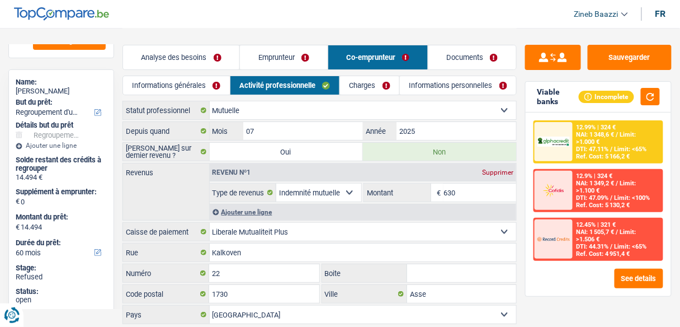
click at [415, 91] on link "Informations personnelles" at bounding box center [458, 85] width 116 height 18
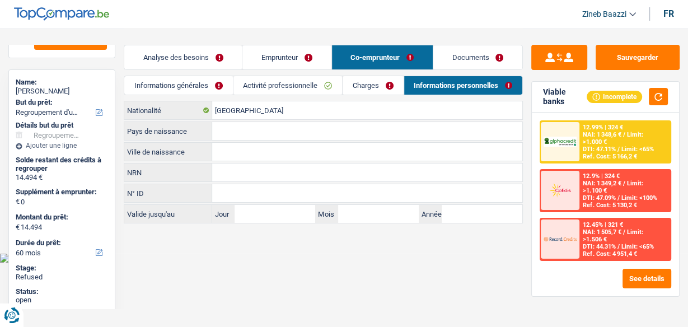
click at [370, 91] on link "Charges" at bounding box center [372, 85] width 60 height 18
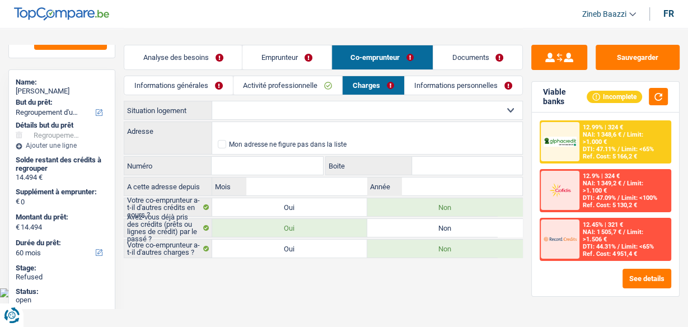
click at [445, 86] on link "Informations personnelles" at bounding box center [462, 85] width 117 height 18
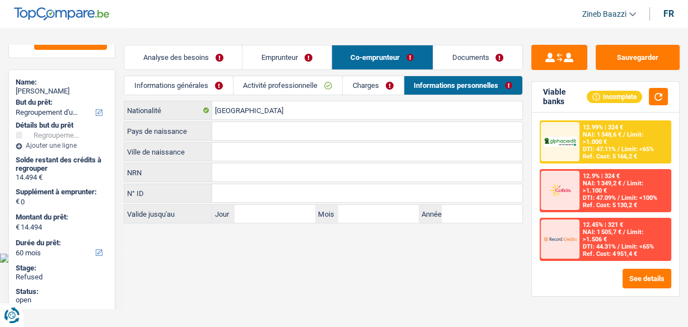
click at [284, 87] on link "Activité professionnelle" at bounding box center [287, 85] width 109 height 18
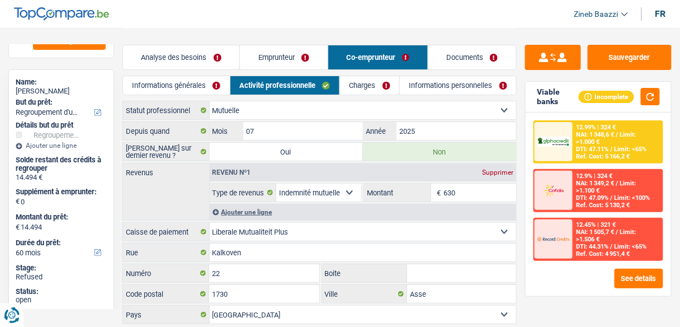
click at [205, 85] on link "Informations générales" at bounding box center [176, 85] width 107 height 18
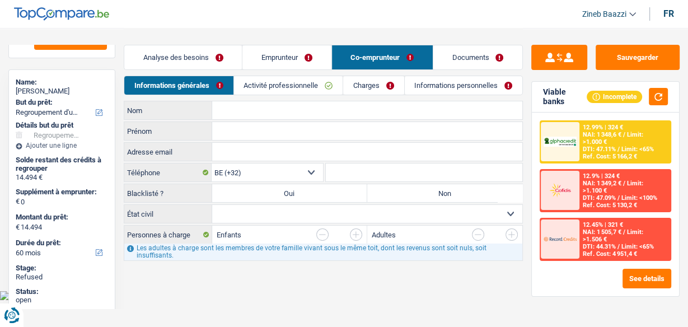
click at [204, 67] on link "Analyse des besoins" at bounding box center [182, 57] width 117 height 24
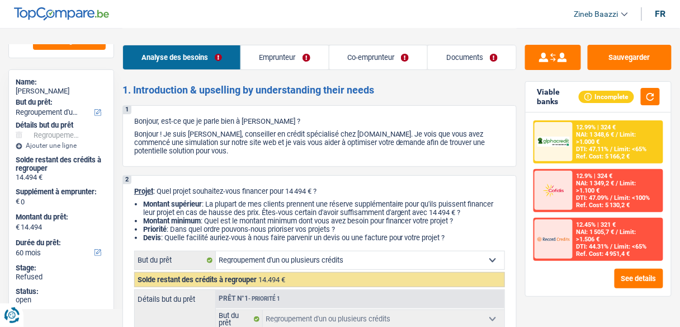
click at [276, 57] on link "Emprunteur" at bounding box center [285, 57] width 88 height 24
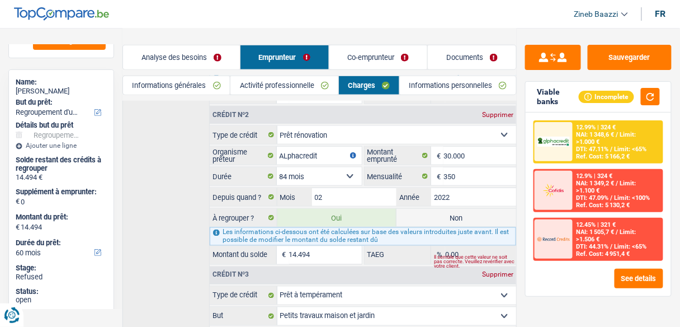
scroll to position [285, 0]
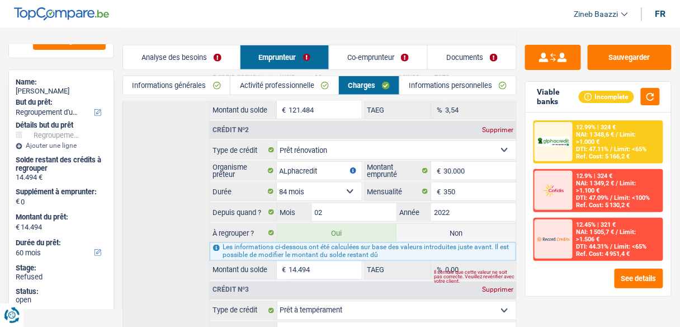
click at [189, 60] on link "Analyse des besoins" at bounding box center [181, 57] width 117 height 24
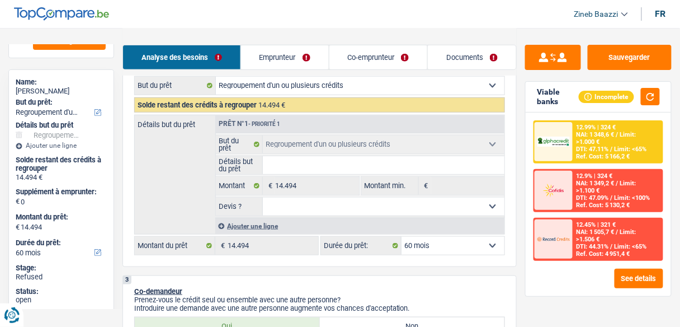
scroll to position [196, 0]
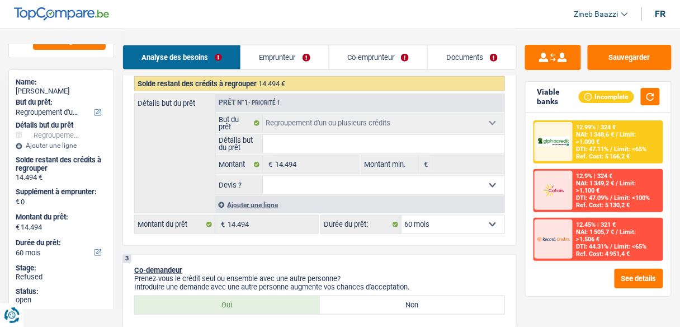
click at [251, 199] on div "Ajouter une ligne" at bounding box center [359, 204] width 289 height 16
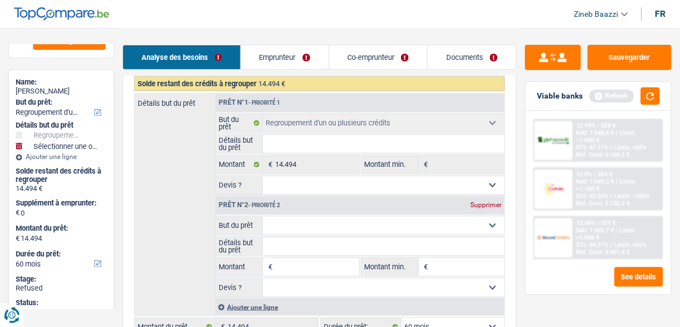
click at [286, 220] on select "Confort maison: meubles, textile, peinture, électroménager, outillage non-profe…" at bounding box center [384, 226] width 242 height 18
select select "household"
click at [263, 217] on select "Confort maison: meubles, textile, peinture, électroménager, outillage non-profe…" at bounding box center [384, 226] width 242 height 18
select select "household"
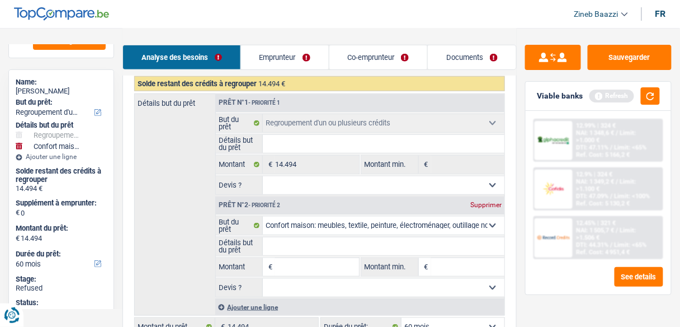
click at [275, 248] on input "Détails but du prêt" at bounding box center [384, 246] width 242 height 18
type input "a"
type input "ac"
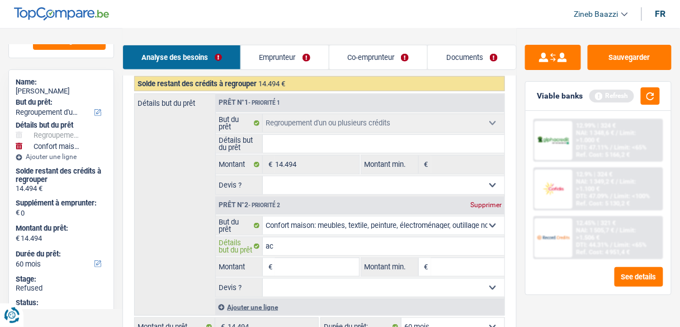
type input "ach"
type input "acha"
type input "achat"
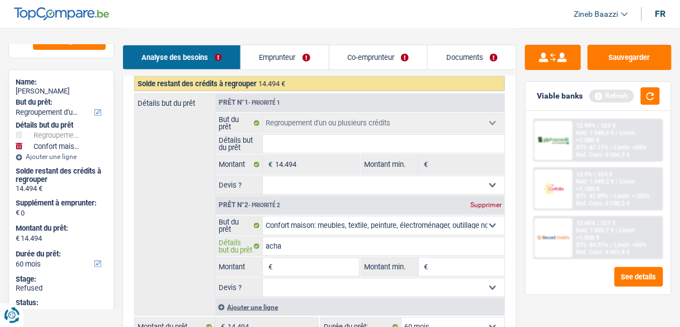
type input "achat"
type input "achat d"
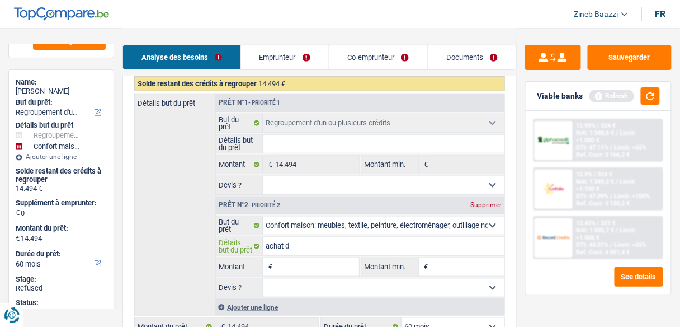
type input "achat de"
type input "achat de m"
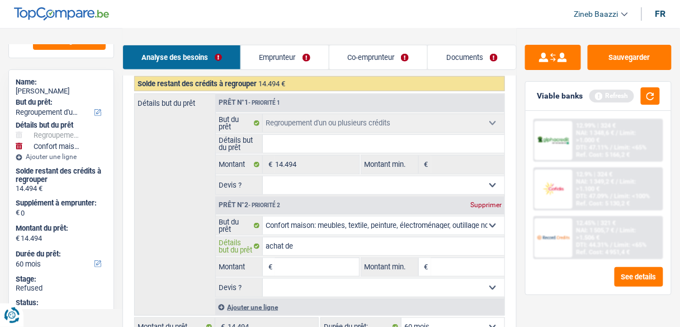
type input "achat de m"
type input "achat de me"
type input "achat de meu"
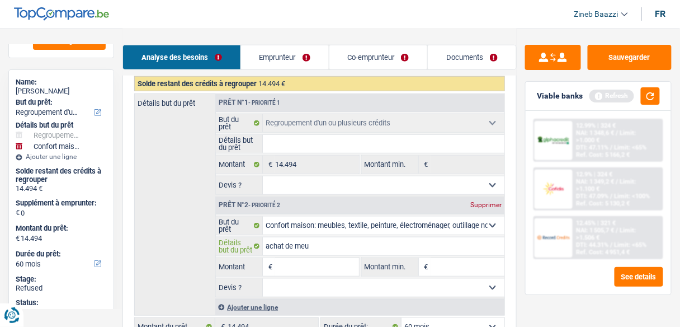
type input "achat de meub"
type input "achat de meubl"
type input "achat de meuble"
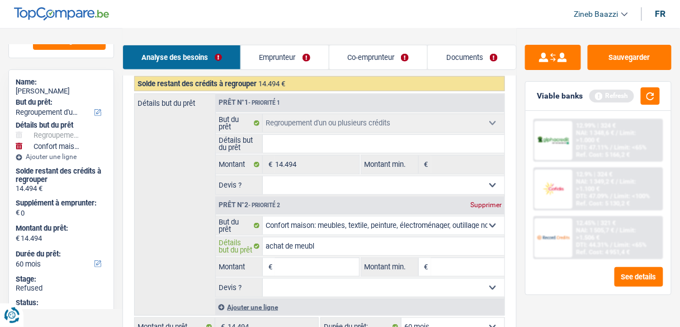
type input "achat de meuble"
type input "achat de meubles"
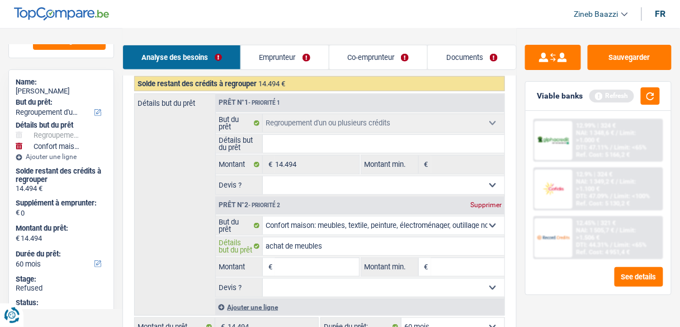
type input "achat de meubles"
click at [318, 261] on input "Montant" at bounding box center [316, 267] width 83 height 18
type input "1"
type input "10"
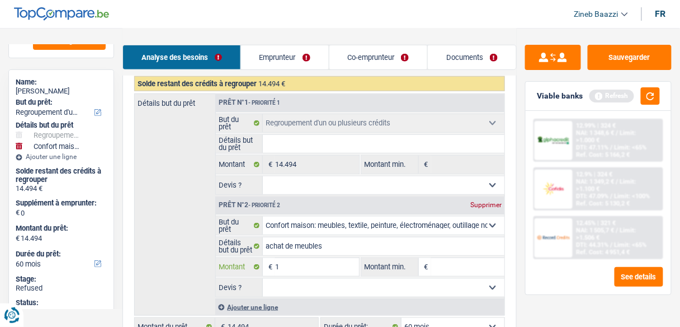
type input "10"
type input "14.504"
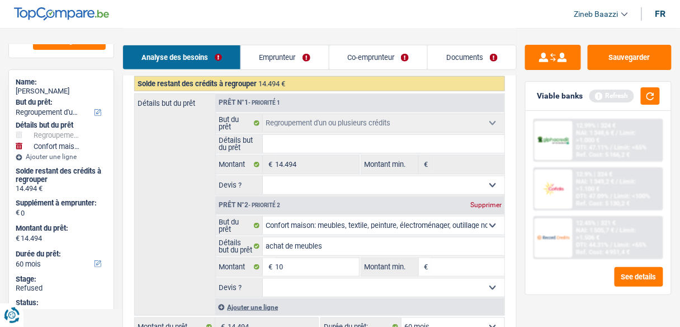
type input "14.504"
type input "0"
click at [318, 261] on input "10" at bounding box center [316, 267] width 83 height 18
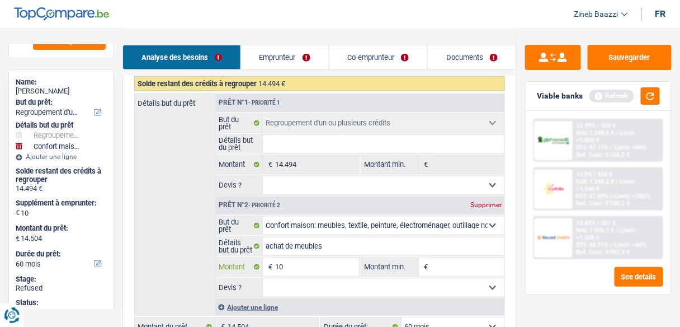
type input "100"
type input "1.000"
type input "10.000"
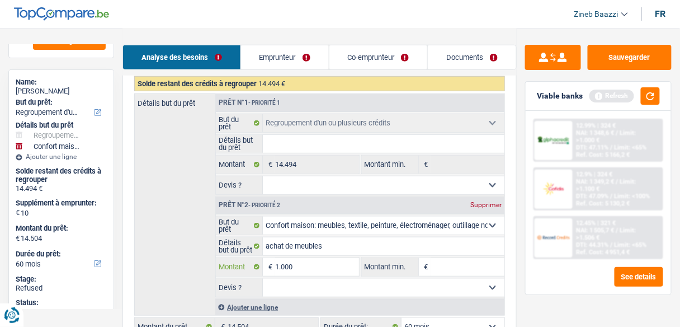
type input "10.000"
type input "24.494"
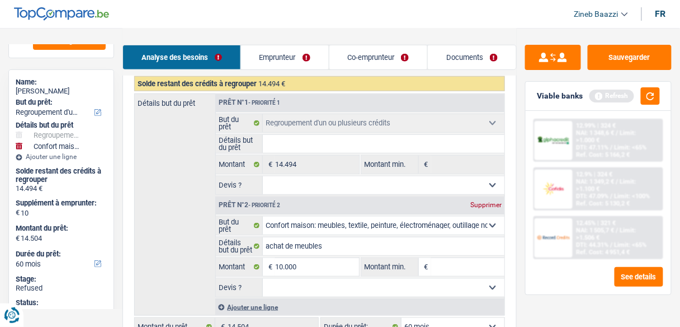
type input "24.494"
select select "120"
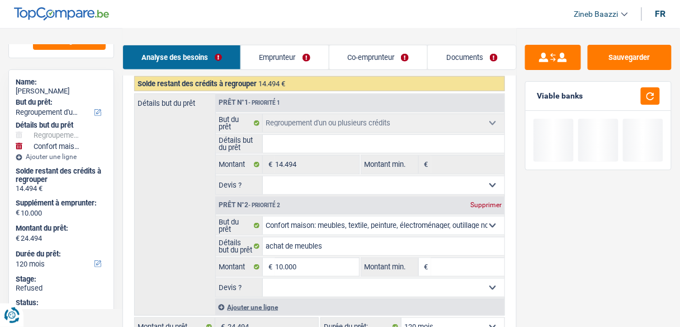
click at [457, 266] on input "Montant min." at bounding box center [467, 267] width 73 height 18
type input "1"
type input "10"
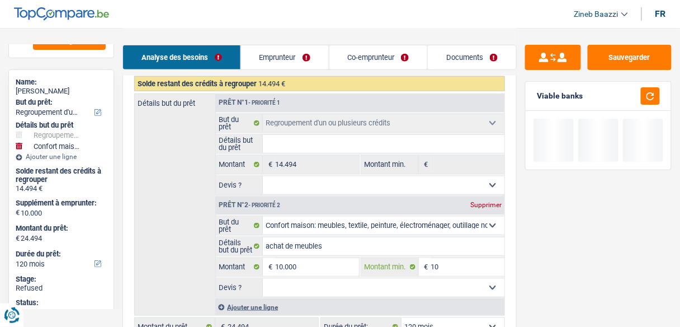
type input "100"
type input "1.000"
type input "10.000"
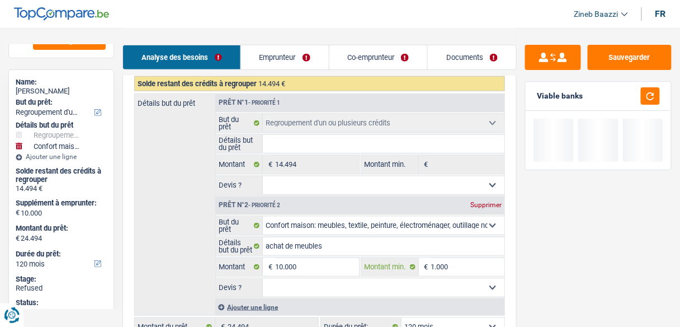
type input "10.000"
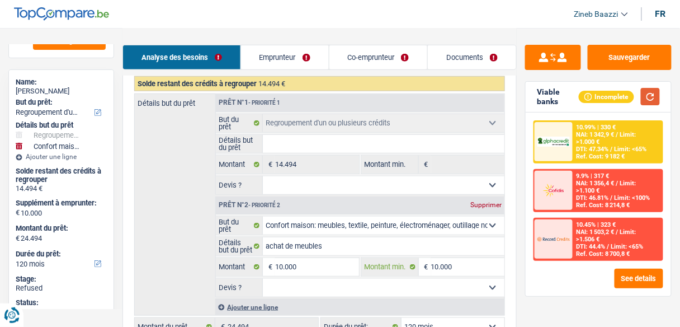
type input "10.000"
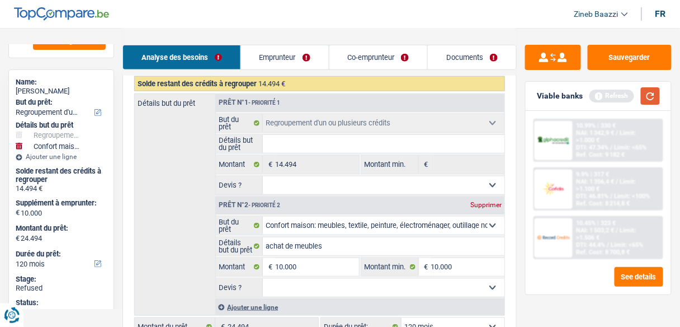
click at [655, 101] on button "button" at bounding box center [650, 95] width 19 height 17
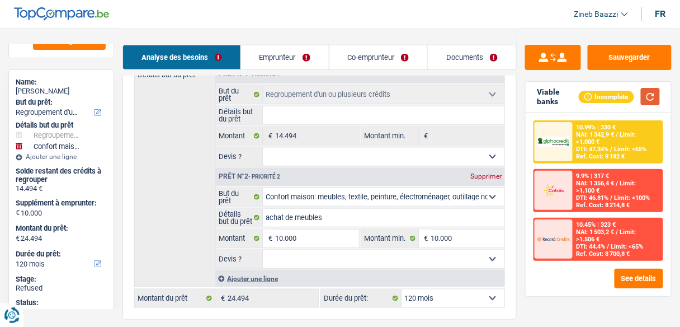
scroll to position [241, 0]
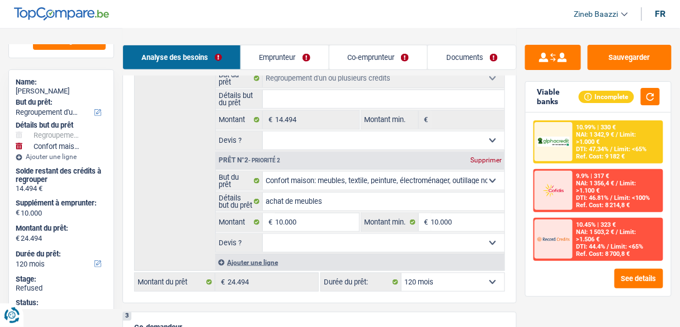
click at [253, 261] on div "Ajouter une ligne" at bounding box center [359, 262] width 289 height 16
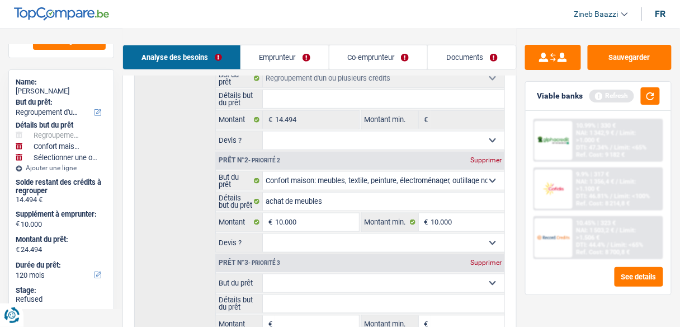
click at [286, 276] on select "Confort maison: meubles, textile, peinture, électroménager, outillage non-profe…" at bounding box center [384, 283] width 242 height 18
select select "movingOrInstallation"
click at [263, 274] on select "Confort maison: meubles, textile, peinture, électroménager, outillage non-profe…" at bounding box center [384, 283] width 242 height 18
select select "movingOrInstallation"
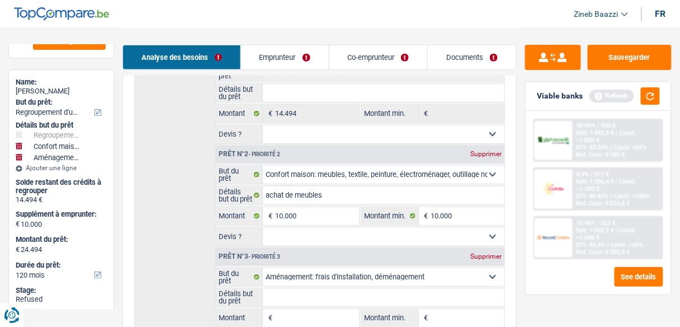
scroll to position [330, 0]
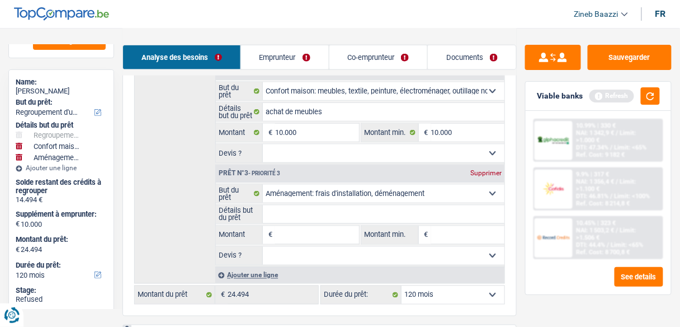
click at [298, 206] on input "Détails but du prêt" at bounding box center [384, 214] width 242 height 18
type input "a"
type input "ac"
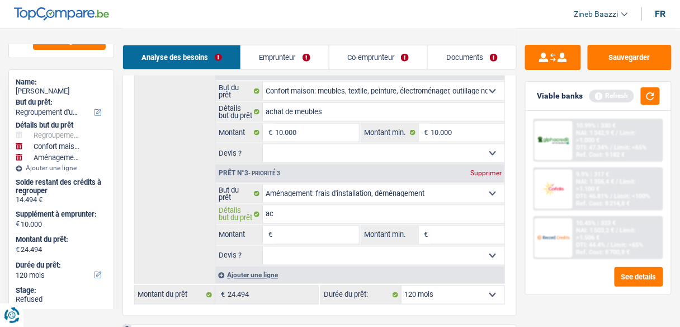
type input "ach"
type input "acha"
type input "achat"
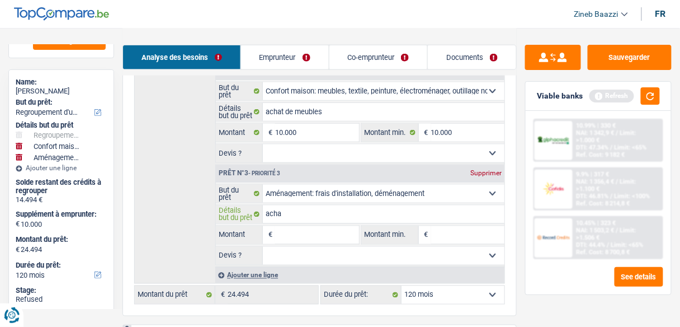
type input "achat"
type input "achat f"
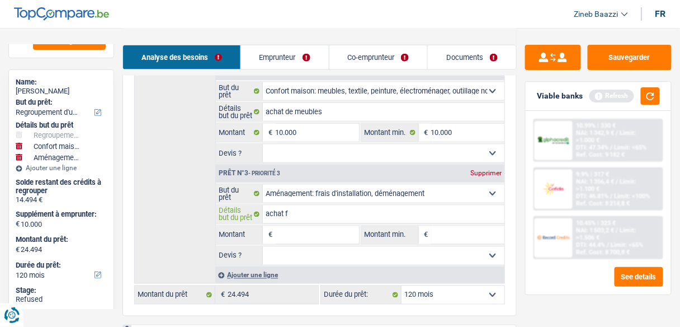
type input "achat"
type input "achat d"
type input "achat de"
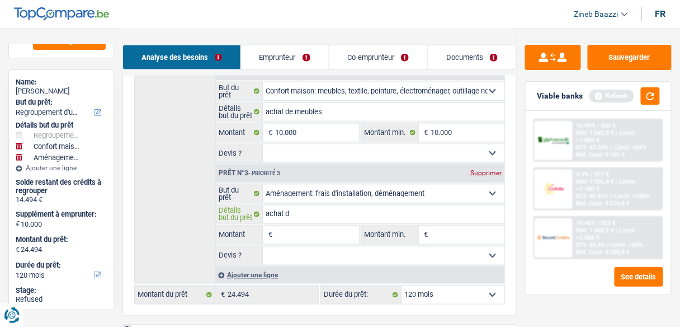
type input "achat de"
type input "achat de n"
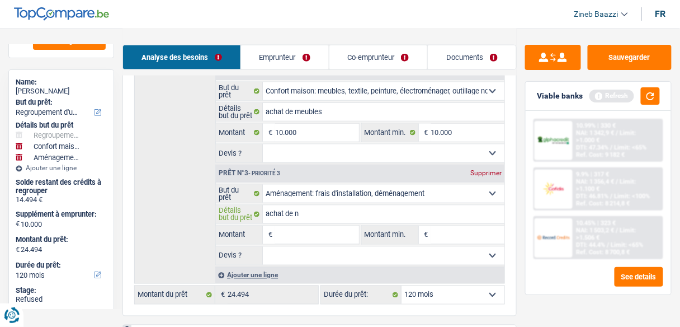
type input "achat de no"
type input "achat de nou"
type input "achat de nouv"
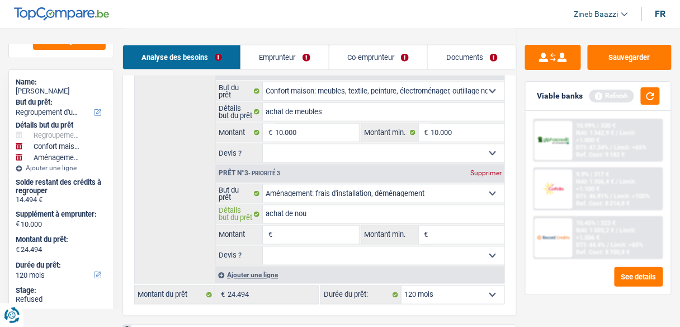
type input "achat de nouv"
type input "achat de nouve"
type input "achat de nouvea"
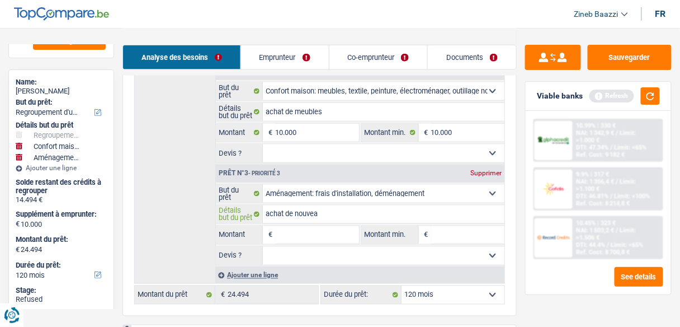
type input "achat de nouveau"
click at [321, 234] on input "Montant" at bounding box center [316, 235] width 83 height 18
click at [463, 236] on input "Montant min." at bounding box center [467, 235] width 73 height 18
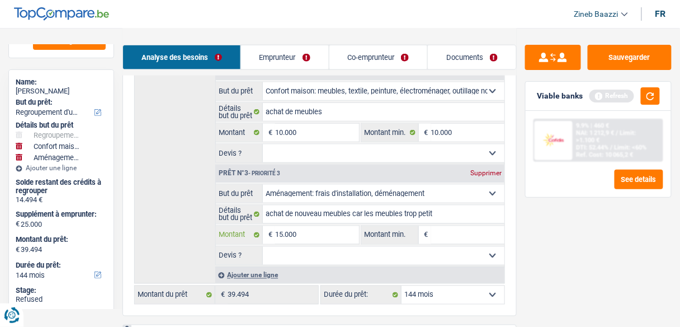
click at [346, 239] on input "15.000" at bounding box center [316, 235] width 83 height 18
click at [436, 227] on input "Montant min." at bounding box center [467, 235] width 73 height 18
click at [658, 91] on button "button" at bounding box center [650, 95] width 19 height 17
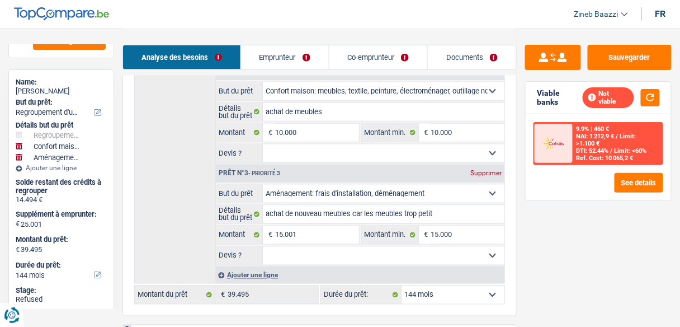
click at [425, 287] on select "12 mois 18 mois 24 mois 30 mois 36 mois 42 mois 48 mois 60 mois 72 mois 84 mois…" at bounding box center [453, 295] width 103 height 18
click at [402, 286] on select "12 mois 18 mois 24 mois 30 mois 36 mois 42 mois 48 mois 60 mois 72 mois 84 mois…" at bounding box center [453, 295] width 103 height 18
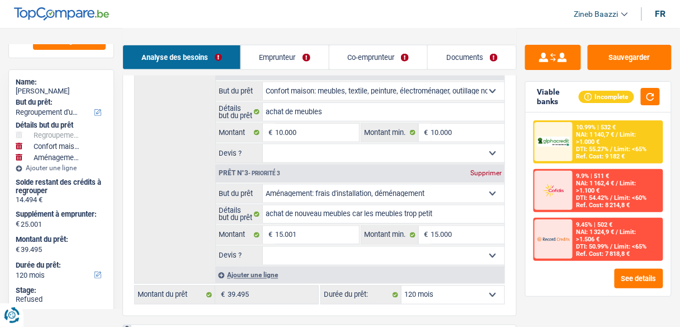
click at [393, 51] on link "Co-emprunteur" at bounding box center [379, 57] width 98 height 24
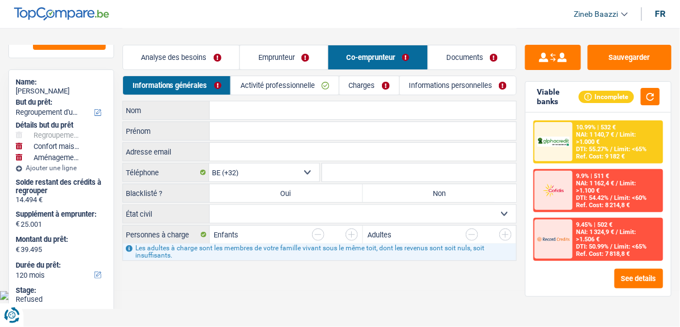
scroll to position [0, 0]
click at [296, 53] on link "Emprunteur" at bounding box center [286, 57] width 88 height 24
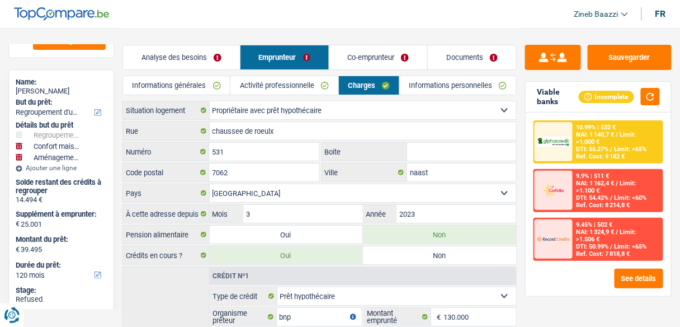
click at [176, 53] on link "Analyse des besoins" at bounding box center [181, 57] width 117 height 24
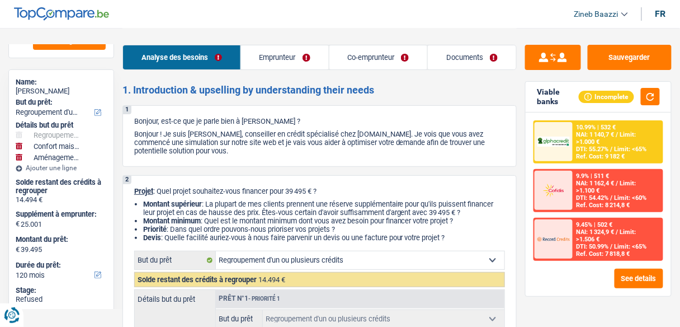
scroll to position [313, 0]
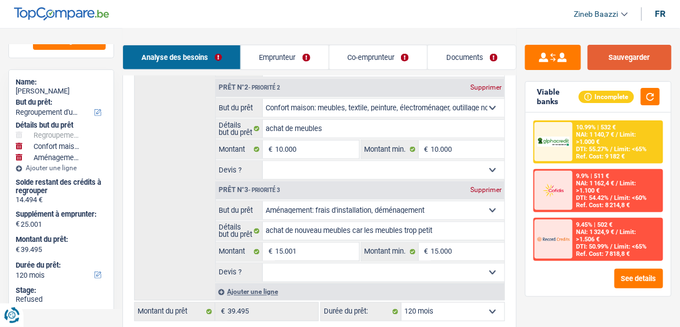
click at [630, 51] on button "Sauvegarder" at bounding box center [630, 57] width 84 height 25
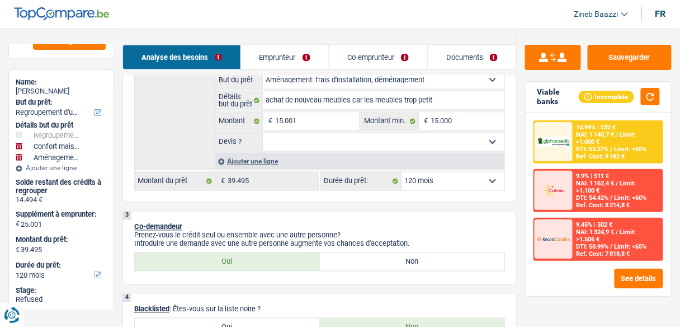
scroll to position [448, 0]
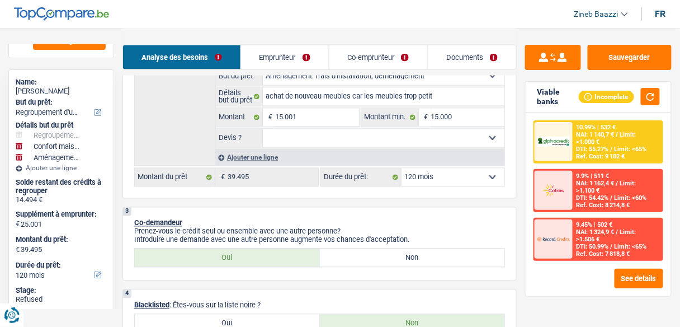
click at [446, 174] on select "12 mois 18 mois 24 mois 30 mois 36 mois 42 mois 48 mois 60 mois 72 mois 84 mois…" at bounding box center [453, 177] width 103 height 18
click at [402, 168] on select "12 mois 18 mois 24 mois 30 mois 36 mois 42 mois 48 mois 60 mois 72 mois 84 mois…" at bounding box center [453, 177] width 103 height 18
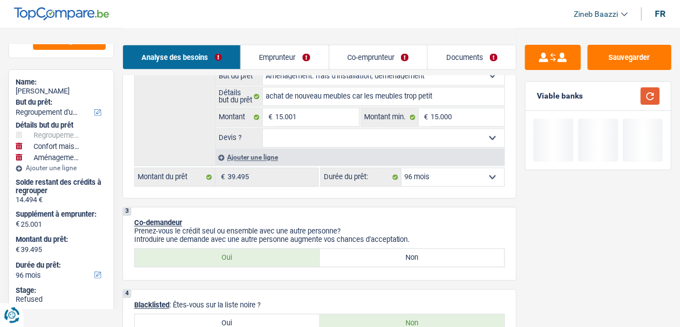
click at [654, 97] on button "button" at bounding box center [650, 95] width 19 height 17
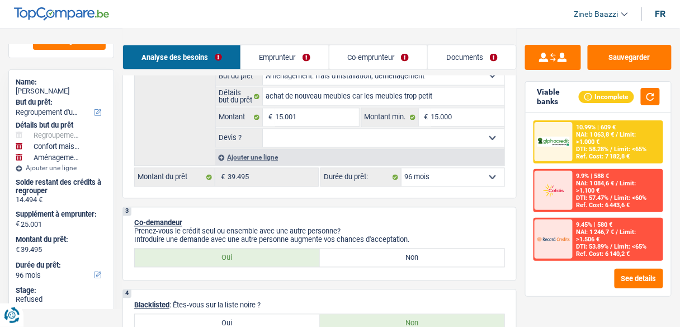
click at [467, 172] on select "12 mois 18 mois 24 mois 30 mois 36 mois 42 mois 48 mois 60 mois 72 mois 84 mois…" at bounding box center [453, 177] width 103 height 18
click at [402, 168] on select "12 mois 18 mois 24 mois 30 mois 36 mois 42 mois 48 mois 60 mois 72 mois 84 mois…" at bounding box center [453, 177] width 103 height 18
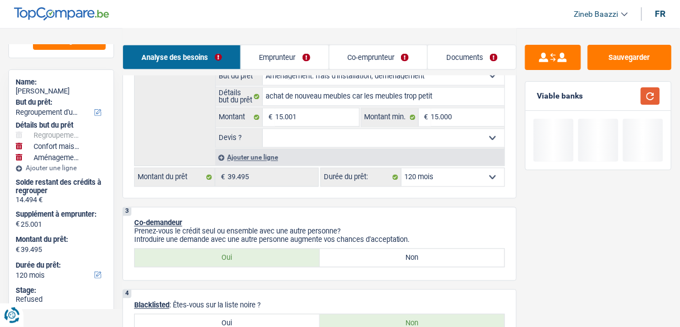
click at [649, 100] on button "button" at bounding box center [650, 95] width 19 height 17
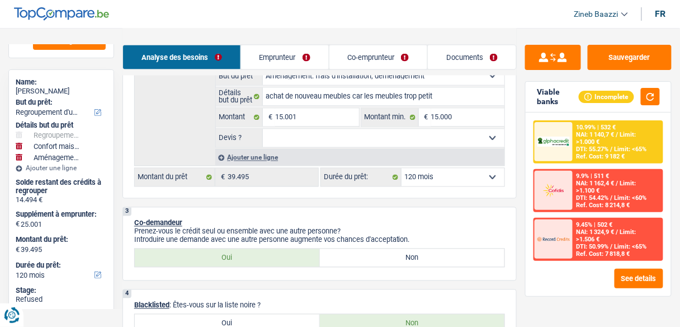
click at [488, 173] on select "12 mois 18 mois 24 mois 30 mois 36 mois 42 mois 48 mois 60 mois 72 mois 84 mois…" at bounding box center [453, 177] width 103 height 18
click at [402, 168] on select "12 mois 18 mois 24 mois 30 mois 36 mois 42 mois 48 mois 60 mois 72 mois 84 mois…" at bounding box center [453, 177] width 103 height 18
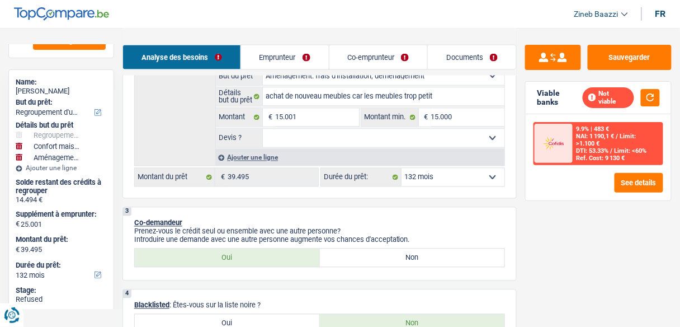
click at [448, 172] on select "12 mois 18 mois 24 mois 30 mois 36 mois 42 mois 48 mois 60 mois 72 mois 84 mois…" at bounding box center [453, 177] width 103 height 18
click at [402, 168] on select "12 mois 18 mois 24 mois 30 mois 36 mois 42 mois 48 mois 60 mois 72 mois 84 mois…" at bounding box center [453, 177] width 103 height 18
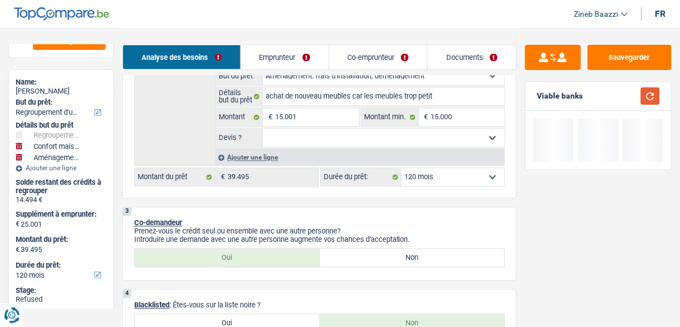
click at [652, 97] on button "button" at bounding box center [650, 95] width 19 height 17
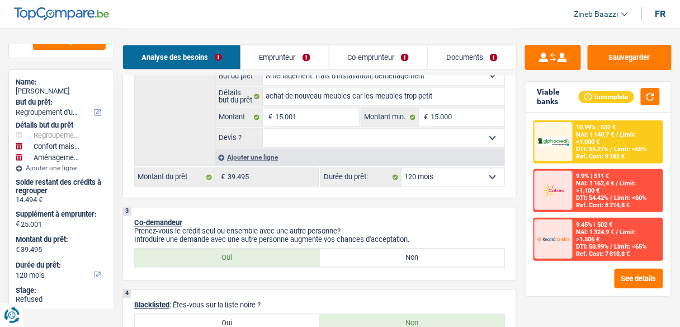
click at [638, 137] on div "NAI: 1 140,7 € / Limit: >1.000 €" at bounding box center [618, 138] width 83 height 15
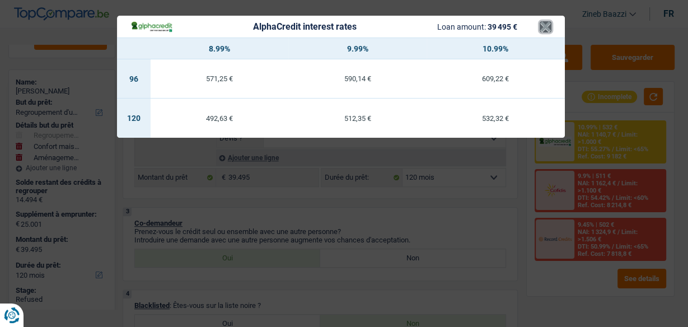
click at [546, 27] on button "×" at bounding box center [545, 26] width 12 height 11
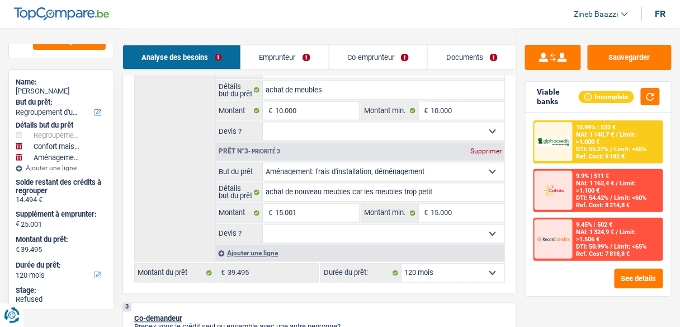
scroll to position [358, 0]
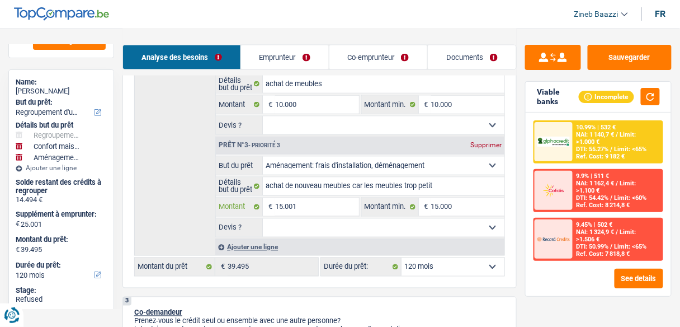
click at [294, 203] on input "15.001" at bounding box center [316, 207] width 83 height 18
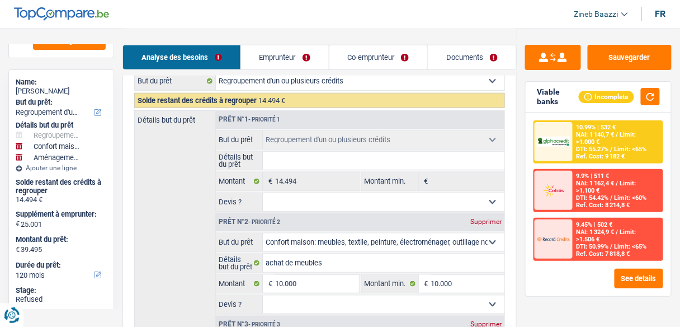
scroll to position [224, 0]
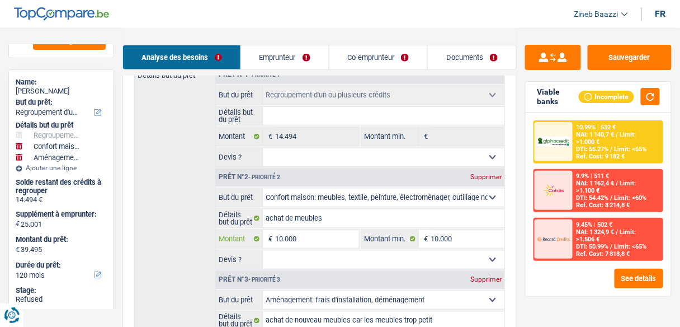
click at [287, 231] on input "10.000" at bounding box center [316, 239] width 83 height 18
click at [481, 178] on div "Supprimer" at bounding box center [486, 176] width 37 height 7
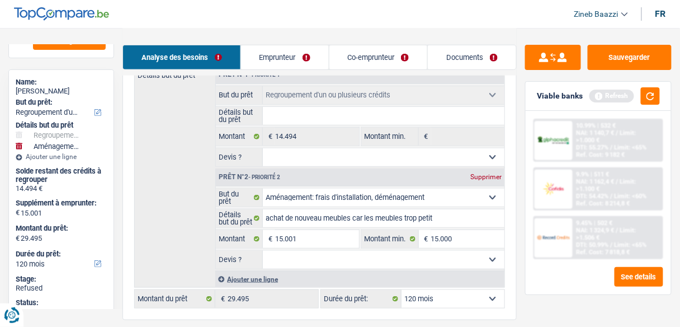
click at [163, 238] on div "Détails but du prêt Prêt n°1 - Priorité 1 Confort maison: meubles, textile, pei…" at bounding box center [319, 176] width 371 height 222
click at [181, 177] on div "Détails but du prêt Prêt n°1 - Priorité 1 Confort maison: meubles, textile, pei…" at bounding box center [319, 176] width 371 height 222
click at [650, 96] on button "button" at bounding box center [650, 95] width 19 height 17
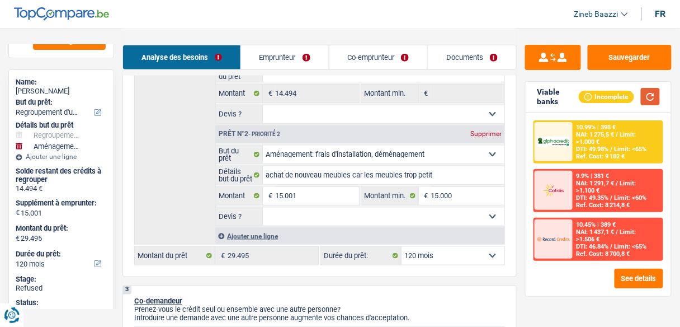
scroll to position [269, 0]
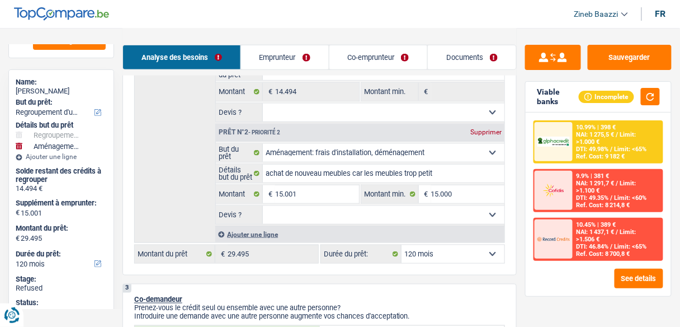
click at [572, 139] on div at bounding box center [554, 141] width 38 height 39
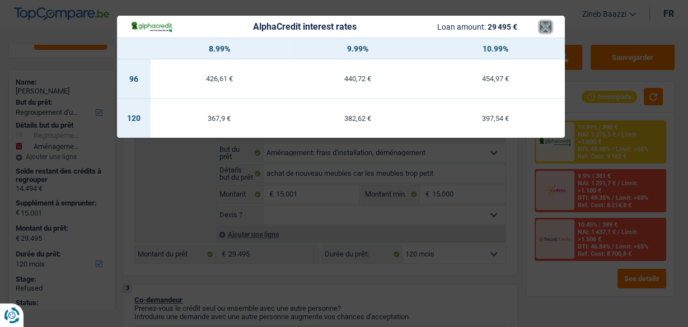
click at [549, 28] on button "×" at bounding box center [545, 26] width 12 height 11
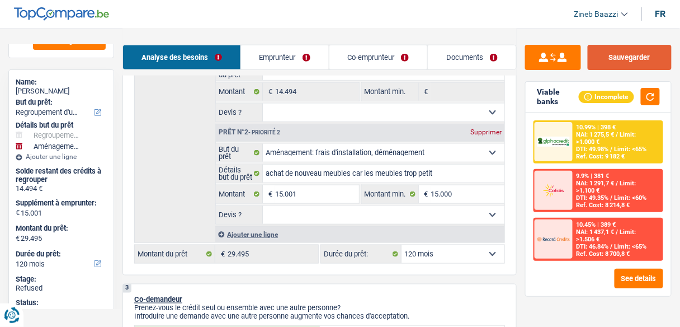
click at [629, 53] on button "Sauvegarder" at bounding box center [630, 57] width 84 height 25
click at [410, 11] on header "Zineb Baazzi Se déconnecter fr" at bounding box center [340, 14] width 680 height 29
click at [417, 3] on header "Zineb Baazzi Se déconnecter fr" at bounding box center [340, 14] width 680 height 29
click at [601, 57] on button "Sauvegarder" at bounding box center [630, 57] width 84 height 25
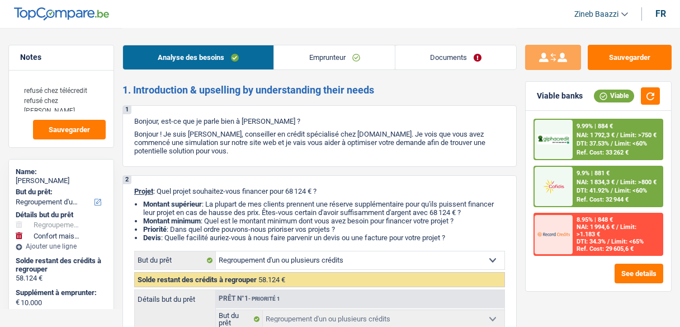
select select "refinancing"
select select "household"
select select "120"
click at [439, 59] on link "Documents" at bounding box center [456, 57] width 121 height 24
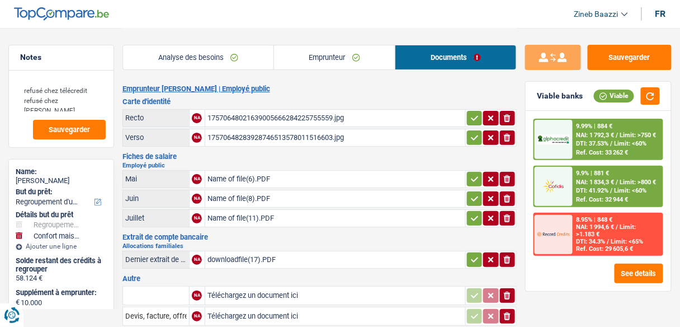
click at [239, 178] on div "Name of file(6).PDF" at bounding box center [336, 179] width 256 height 17
click at [255, 196] on div "Name of file(8).PDF" at bounding box center [336, 198] width 256 height 17
click at [244, 213] on div "Name of file(11).PDF" at bounding box center [336, 218] width 256 height 17
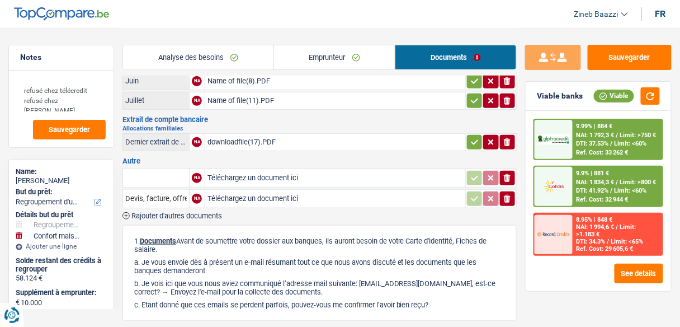
scroll to position [90, 0]
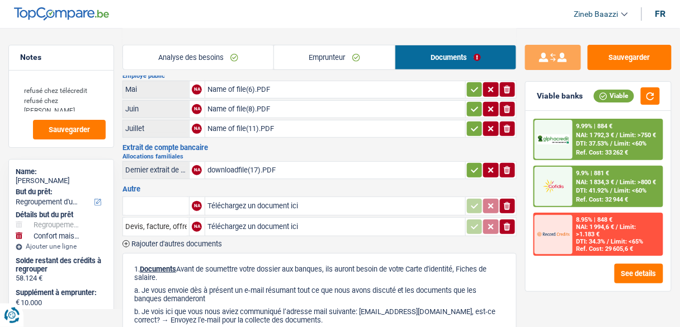
click at [244, 162] on div "downloadfile(17).PDF" at bounding box center [336, 170] width 256 height 17
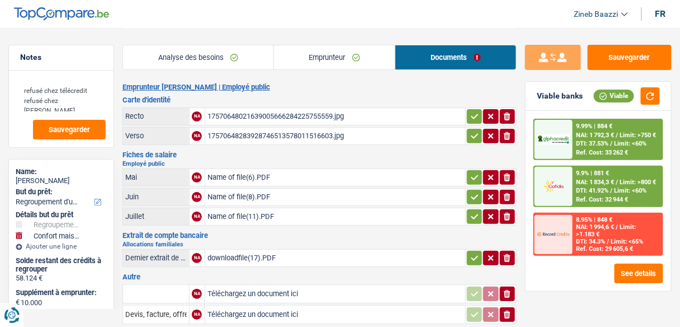
scroll to position [0, 0]
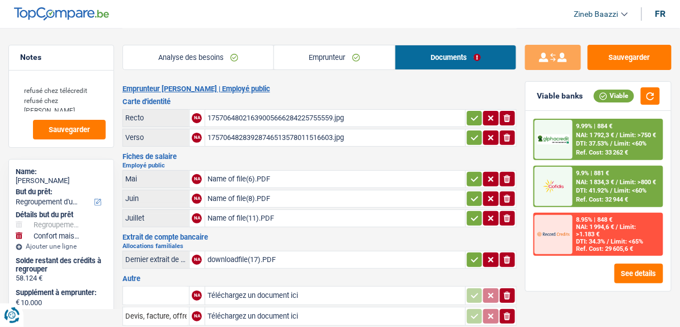
click at [258, 118] on div "17570648021639005666284225755559.jpg" at bounding box center [336, 118] width 256 height 17
click at [267, 140] on div "17570648283928746513578011516603.jpg" at bounding box center [336, 137] width 256 height 17
drag, startPoint x: 225, startPoint y: 17, endPoint x: 220, endPoint y: 32, distance: 15.9
click at [225, 17] on header "Zineb Baazzi Se déconnecter fr" at bounding box center [340, 14] width 680 height 29
click at [214, 51] on link "Analyse des besoins" at bounding box center [198, 57] width 150 height 24
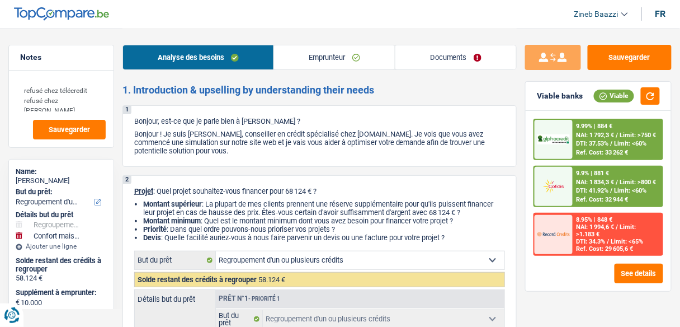
click at [418, 42] on div "Analyse des besoins Emprunteur Documents" at bounding box center [320, 52] width 394 height 48
click at [425, 56] on link "Documents" at bounding box center [456, 57] width 121 height 24
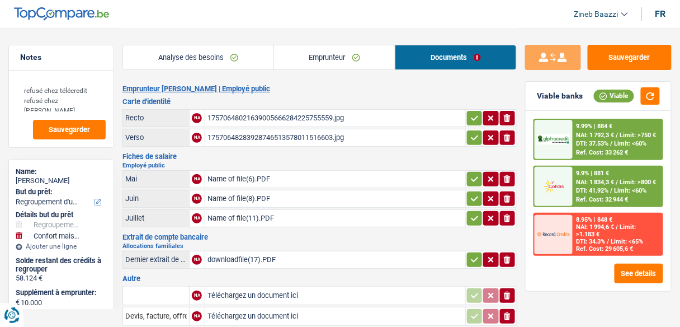
click at [306, 59] on link "Emprunteur" at bounding box center [334, 57] width 121 height 24
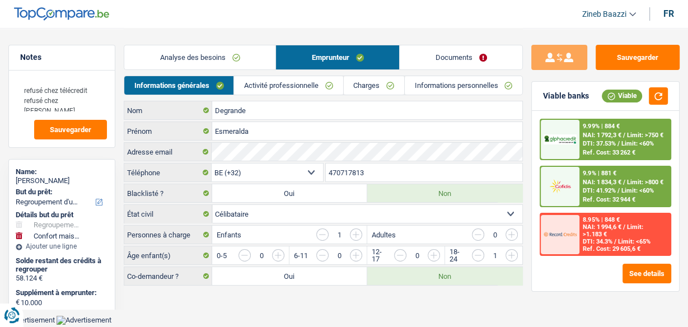
click at [416, 54] on link "Documents" at bounding box center [460, 57] width 123 height 24
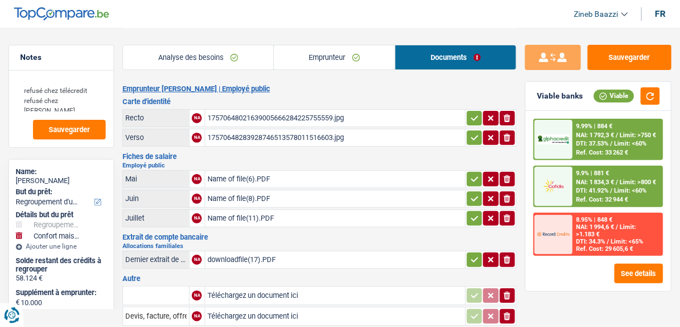
click at [243, 119] on div "17570648021639005666284225755559.jpg" at bounding box center [336, 118] width 256 height 17
click at [244, 176] on div "Name of file(6).PDF" at bounding box center [336, 179] width 256 height 17
click at [229, 192] on div "Name of file(8).PDF" at bounding box center [336, 198] width 256 height 17
click at [238, 213] on div "Name of file(11).PDF" at bounding box center [336, 218] width 256 height 17
click at [241, 255] on div "downloadfile(17).PDF" at bounding box center [336, 259] width 256 height 17
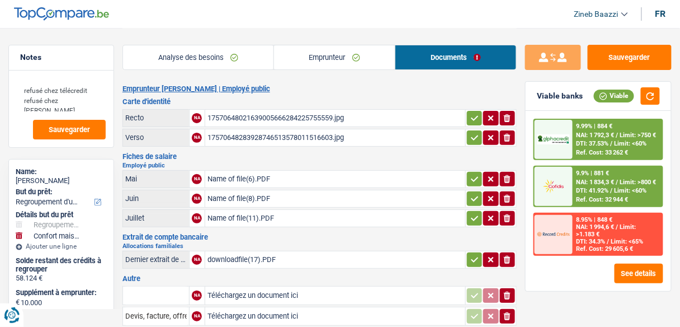
click at [58, 26] on header "Zineb Baazzi Se déconnecter fr" at bounding box center [340, 14] width 680 height 29
click at [62, 16] on img at bounding box center [61, 13] width 95 height 13
click at [150, 60] on link "Analyse des besoins" at bounding box center [198, 57] width 150 height 24
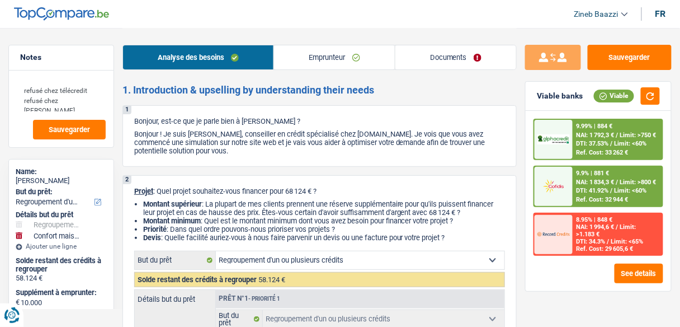
click at [314, 58] on link "Emprunteur" at bounding box center [334, 57] width 120 height 24
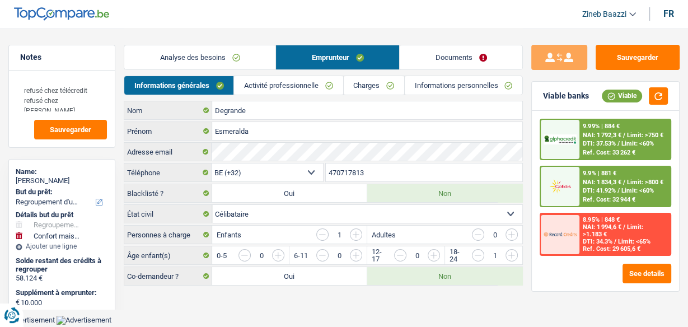
click at [463, 58] on link "Documents" at bounding box center [460, 57] width 123 height 24
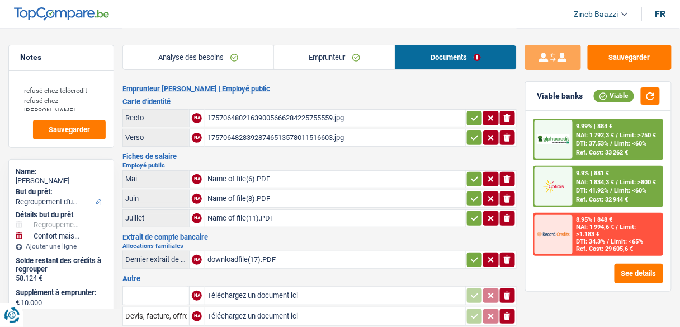
click at [347, 23] on header "Zineb Baazzi Se déconnecter fr" at bounding box center [340, 14] width 680 height 29
click at [317, 23] on header "Zineb Baazzi Se déconnecter fr" at bounding box center [340, 14] width 680 height 29
click at [345, 30] on div "Analyse des besoins Emprunteur Documents" at bounding box center [320, 52] width 394 height 48
click at [355, 14] on header "Zineb Baazzi Se déconnecter fr" at bounding box center [340, 14] width 680 height 29
click at [387, 3] on header "Zineb Baazzi Se déconnecter fr" at bounding box center [340, 14] width 680 height 29
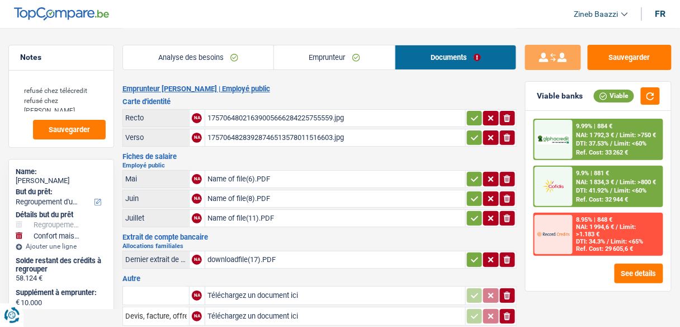
click at [368, 22] on header "Zineb Baazzi Se déconnecter fr" at bounding box center [340, 14] width 680 height 29
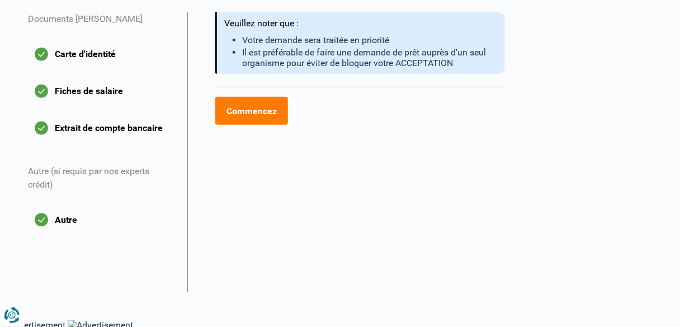
click at [60, 98] on button "Fiches de salaire" at bounding box center [101, 91] width 146 height 28
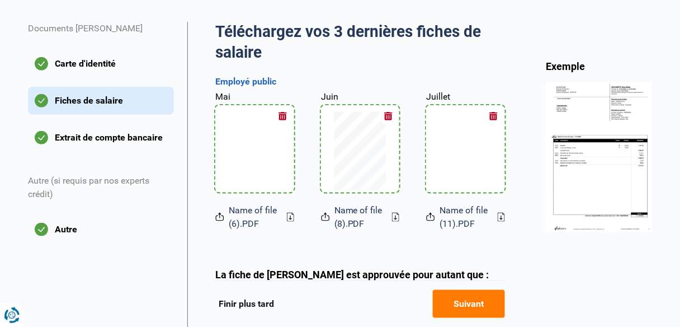
scroll to position [224, 0]
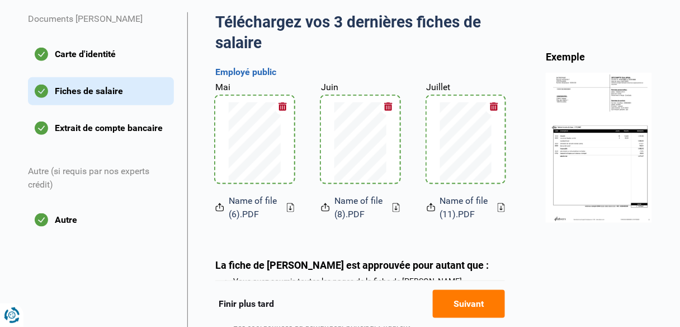
click at [289, 208] on icon at bounding box center [290, 207] width 7 height 9
click at [401, 207] on div "Mai Name of file(6).PDF Juin Name of file(8).PDF Juillet Name of file(11).PDF" at bounding box center [360, 151] width 290 height 140
click at [396, 210] on icon at bounding box center [396, 208] width 2 height 4
click at [497, 210] on div "Name of file(11).PDF" at bounding box center [466, 207] width 79 height 27
click at [498, 210] on icon at bounding box center [501, 207] width 7 height 9
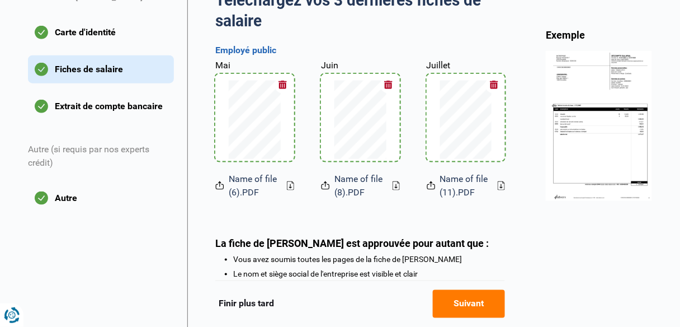
click at [71, 102] on button "Extrait de compte bancaire" at bounding box center [101, 106] width 146 height 28
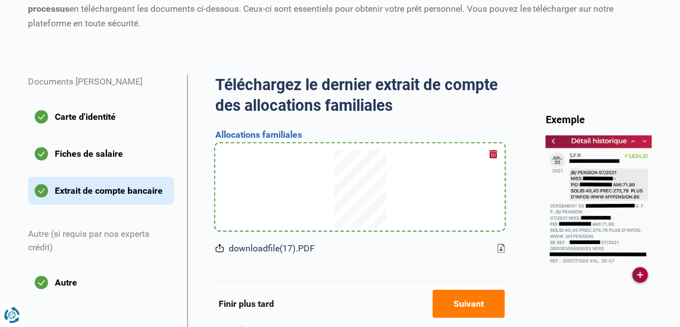
scroll to position [224, 0]
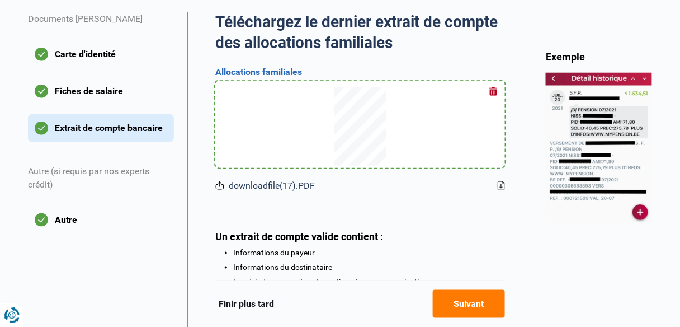
click at [68, 223] on button "Autre" at bounding box center [101, 220] width 146 height 28
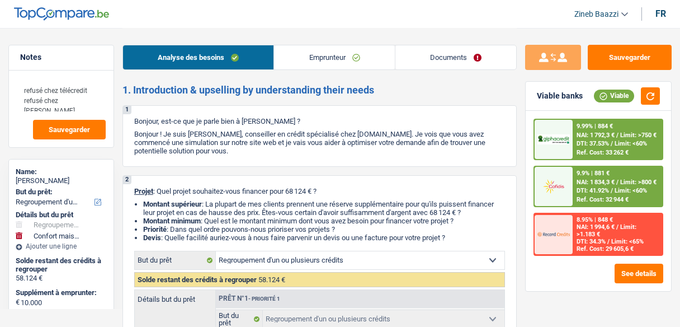
select select "refinancing"
select select "household"
select select "120"
select select "refinancing"
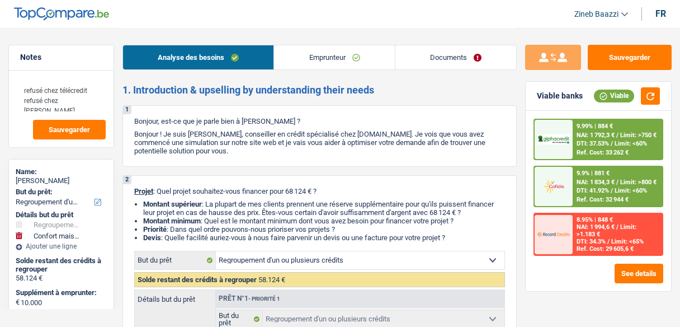
select select "refinancing"
select select "yes"
select select "household"
select select "false"
select select "120"
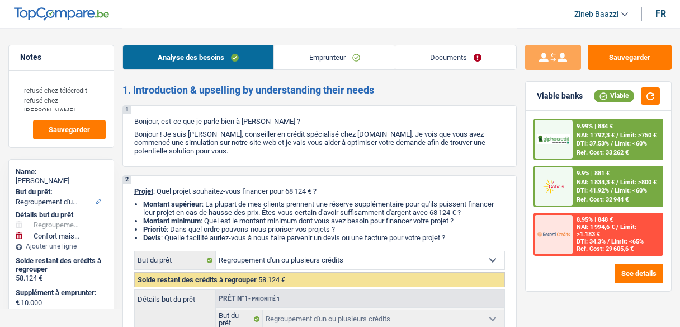
select select "publicEmployee"
select select "familyAllowances"
select select "mealVouchers"
select select "netSalary"
select select "liveWithParents"
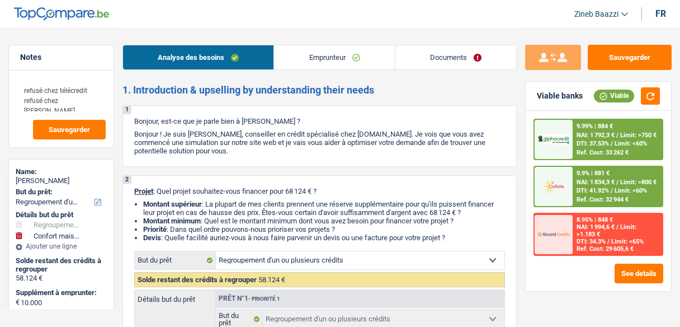
select select "personalLoan"
select select "loanRepayment"
select select "120"
select select "creditConsolidation"
select select "84"
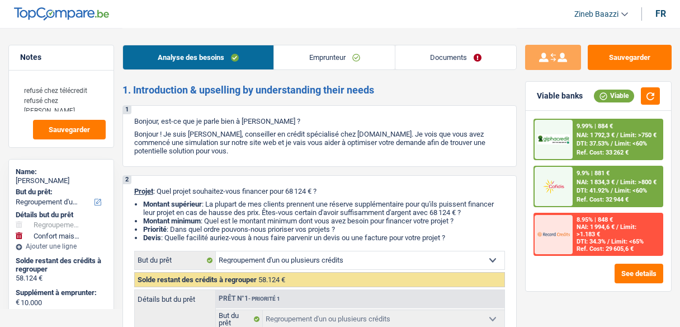
select select "personalLoan"
select select "homeFurnishingOrRelocation"
select select "36"
select select "refinancing"
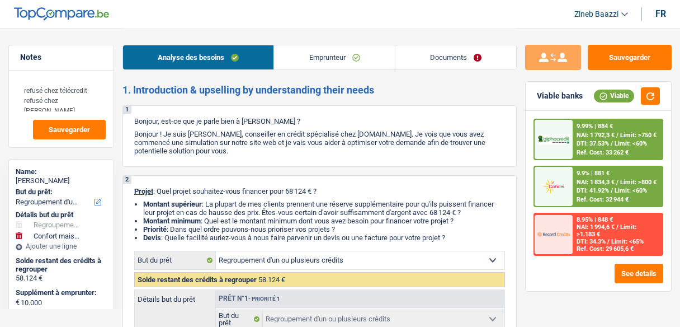
select select "yes"
select select "household"
select select "false"
select select "120"
click at [427, 57] on link "Documents" at bounding box center [456, 57] width 121 height 24
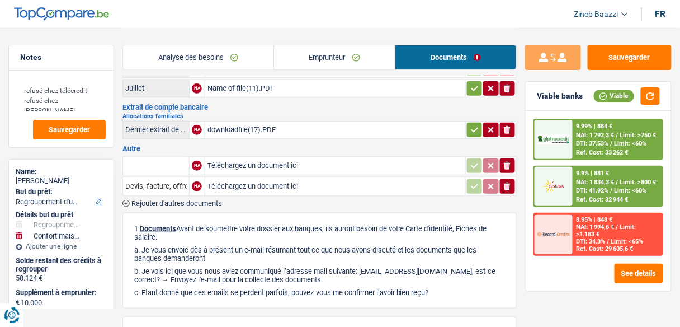
scroll to position [45, 0]
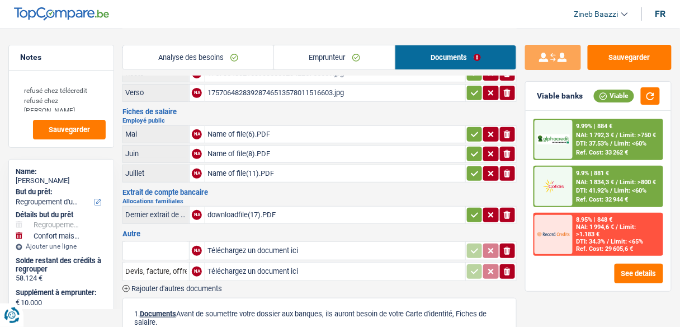
click at [253, 132] on div "Name of file(6).PDF" at bounding box center [336, 134] width 256 height 17
click at [233, 150] on div "Name of file(8).PDF" at bounding box center [336, 153] width 256 height 17
click at [252, 165] on div "Name of file(11).PDF" at bounding box center [336, 173] width 256 height 17
click at [241, 214] on div "downloadfile(17).PDF" at bounding box center [336, 214] width 256 height 17
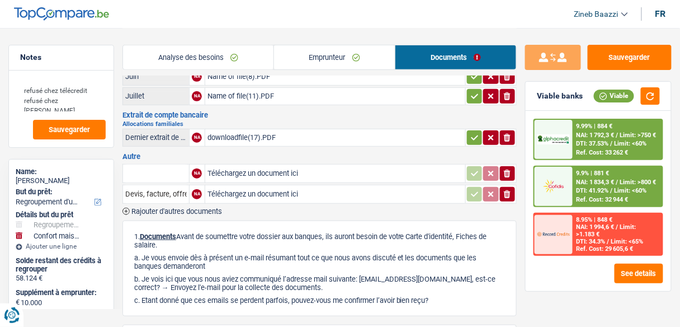
scroll to position [0, 0]
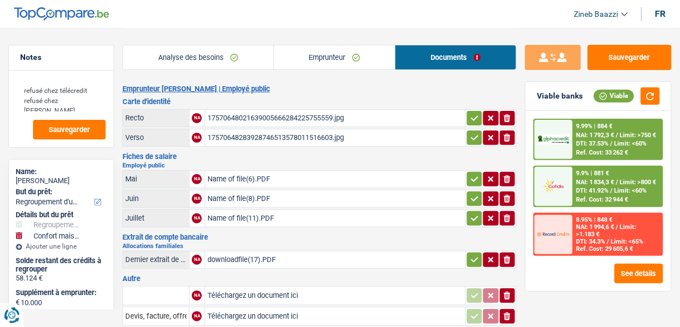
click at [325, 41] on div "Analyse des besoins Emprunteur Documents" at bounding box center [320, 52] width 394 height 48
click at [223, 176] on div "Name of file(6).PDF" at bounding box center [336, 179] width 256 height 17
click at [220, 195] on div "Name of file(8).PDF" at bounding box center [336, 198] width 256 height 17
click at [242, 211] on div "Name of file(11).PDF" at bounding box center [336, 218] width 256 height 17
click at [234, 220] on div "Name of file(11).PDF" at bounding box center [336, 218] width 256 height 17
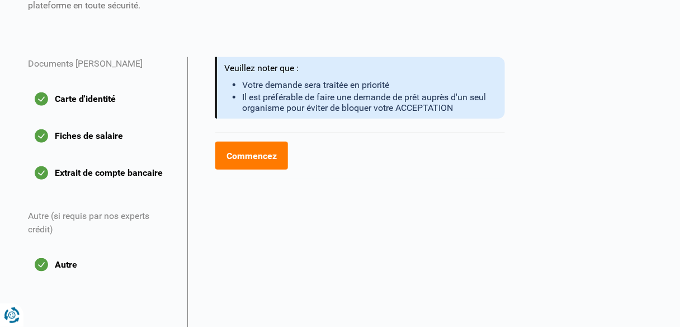
click at [55, 267] on button "Autre" at bounding box center [101, 265] width 146 height 28
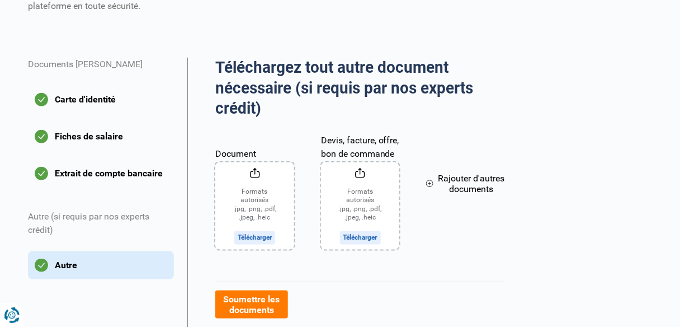
scroll to position [179, 0]
click at [93, 177] on button "Extrait de compte bancaire" at bounding box center [101, 173] width 146 height 28
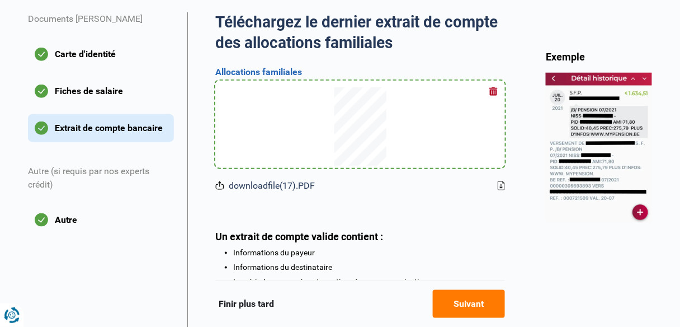
click at [95, 87] on button "Fiches de salaire" at bounding box center [101, 91] width 146 height 28
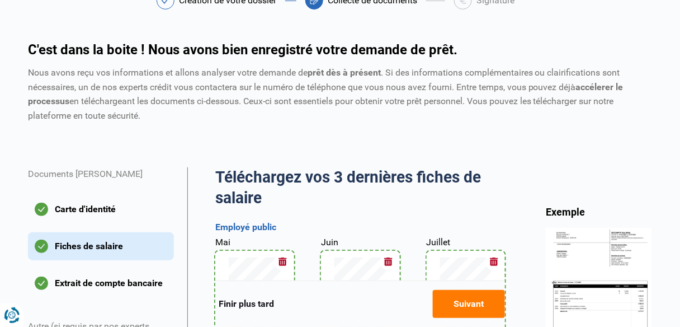
scroll to position [179, 0]
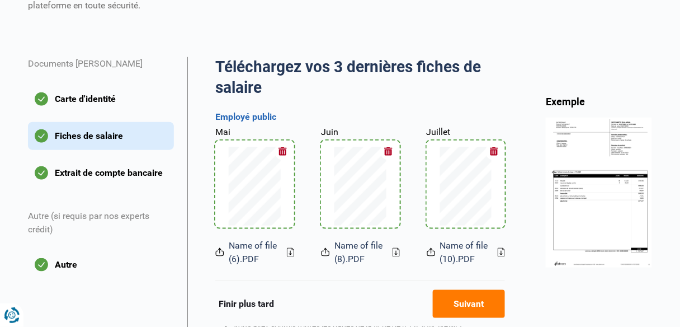
click at [501, 253] on icon at bounding box center [501, 252] width 7 height 9
click at [391, 251] on div "Name of file(8).PDF" at bounding box center [360, 252] width 79 height 27
click at [397, 253] on icon at bounding box center [396, 252] width 7 height 9
click at [288, 250] on icon at bounding box center [290, 252] width 7 height 9
click at [110, 100] on button "Carte d'identité" at bounding box center [101, 99] width 146 height 28
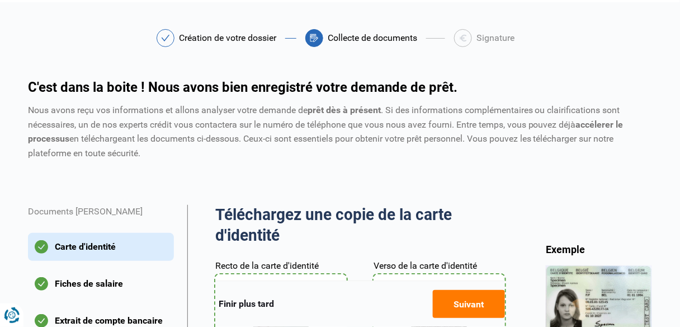
scroll to position [224, 0]
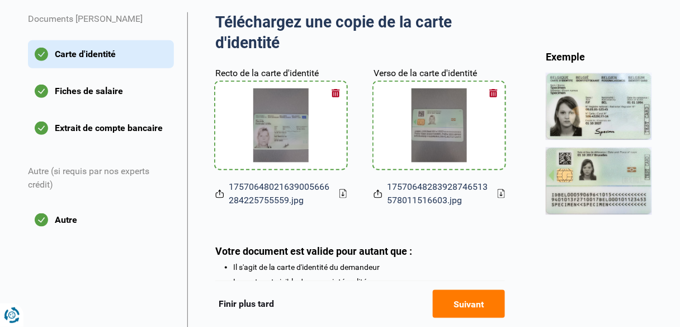
click at [102, 131] on button "Extrait de compte bancaire" at bounding box center [101, 128] width 146 height 28
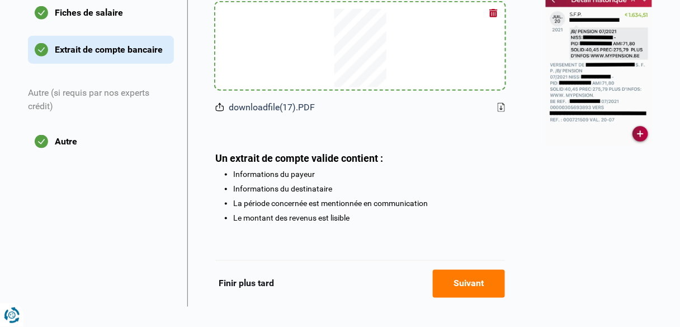
scroll to position [313, 0]
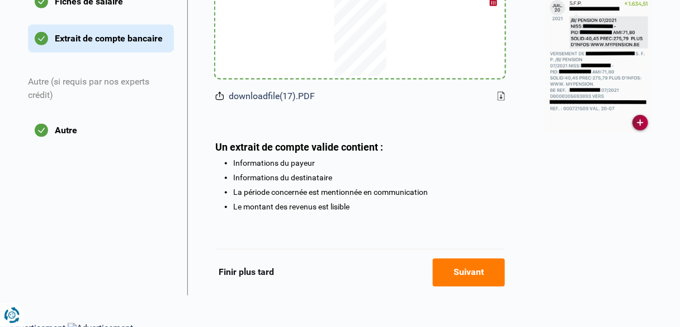
click at [57, 130] on button "Autre" at bounding box center [101, 130] width 146 height 28
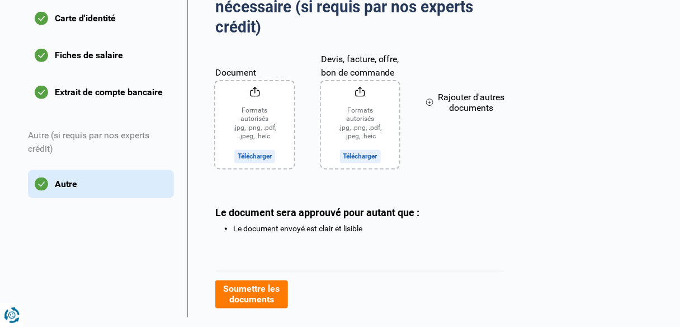
scroll to position [288, 0]
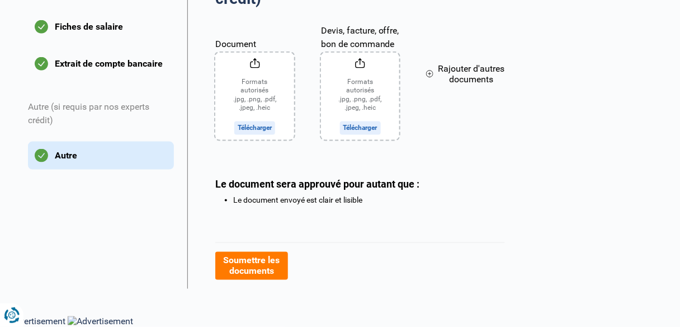
click at [266, 256] on button "Soumettre les documents" at bounding box center [251, 266] width 72 height 28
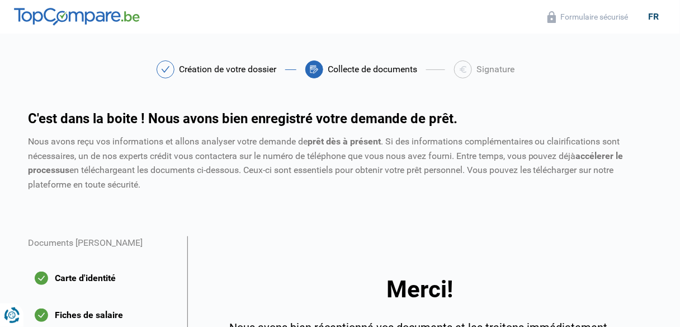
click at [234, 69] on div "Création de votre dossier" at bounding box center [227, 69] width 97 height 9
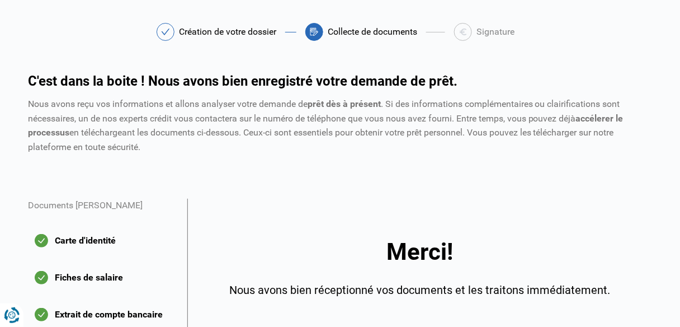
scroll to position [179, 0]
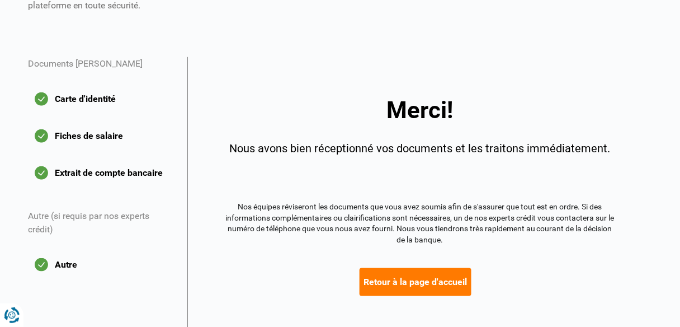
click at [385, 280] on button "Retour à la page d'accueil" at bounding box center [416, 282] width 112 height 28
